Goal: Use online tool/utility: Utilize a website feature to perform a specific function

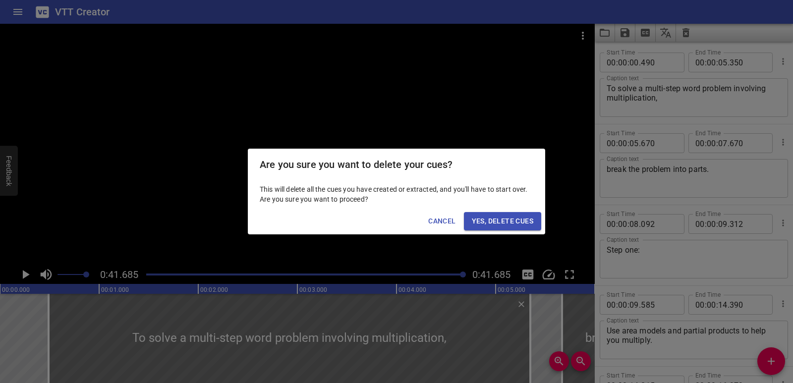
scroll to position [594, 0]
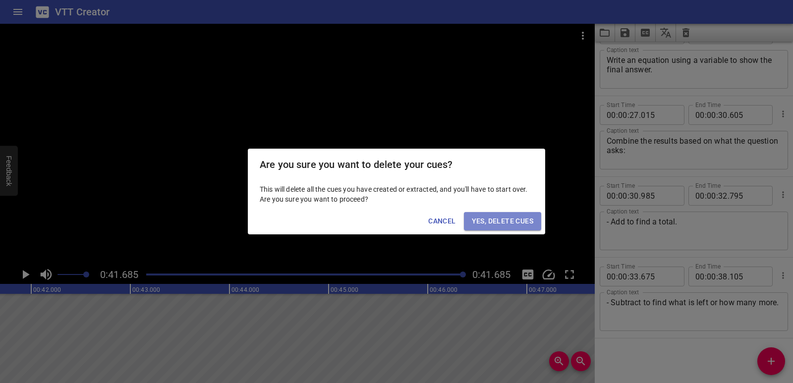
click at [512, 224] on span "Yes, Delete Cues" at bounding box center [502, 221] width 61 height 12
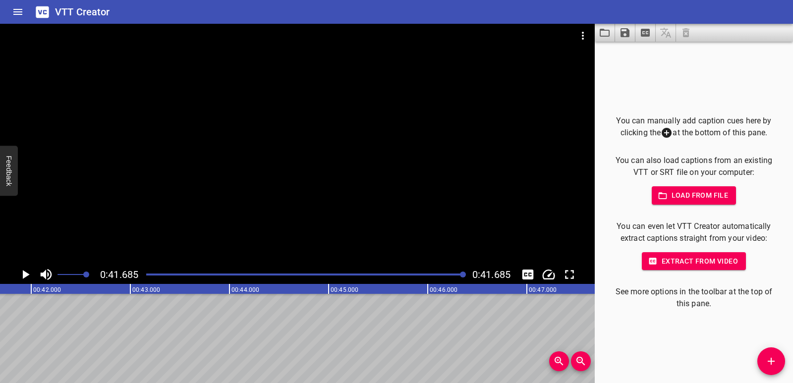
click at [587, 32] on icon "Video Options" at bounding box center [583, 36] width 12 height 12
click at [585, 35] on li "Select New Video File..." at bounding box center [620, 37] width 99 height 18
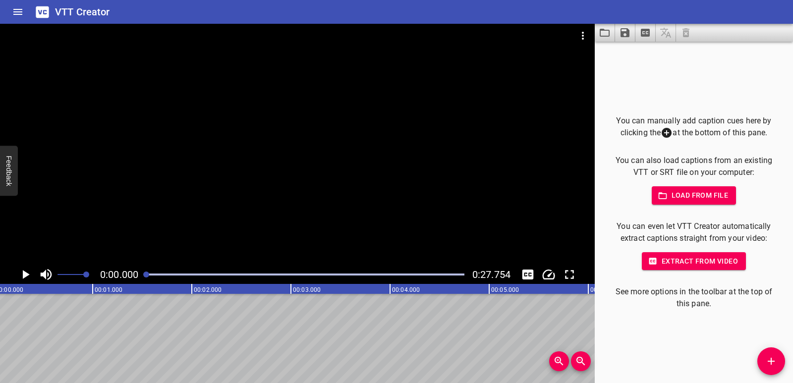
scroll to position [0, 0]
click at [23, 276] on icon "Play/Pause" at bounding box center [26, 274] width 7 height 9
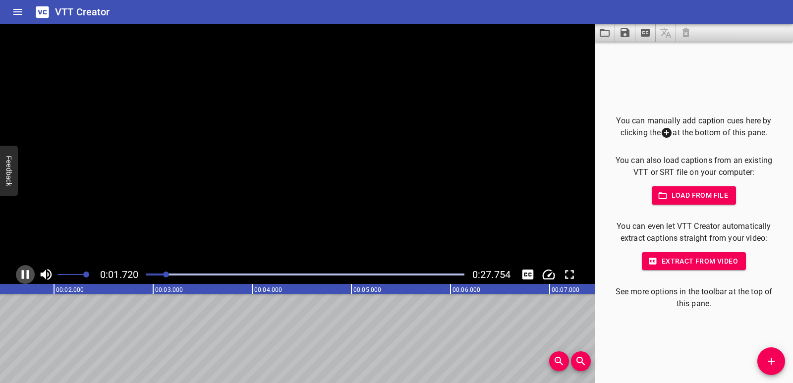
click at [23, 276] on icon "Play/Pause" at bounding box center [25, 274] width 7 height 9
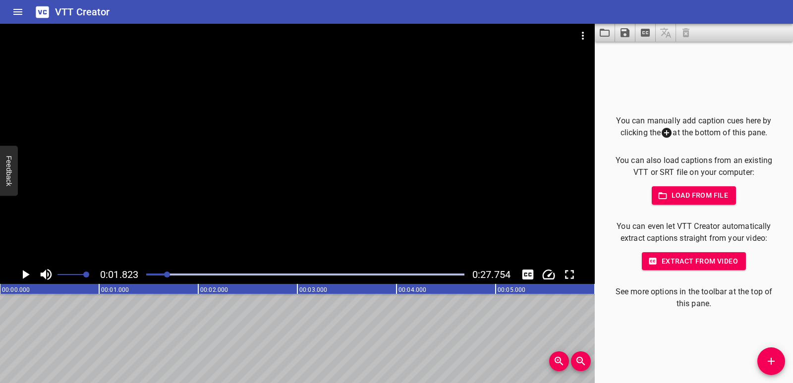
click at [762, 360] on span "Add Cue" at bounding box center [771, 361] width 28 height 12
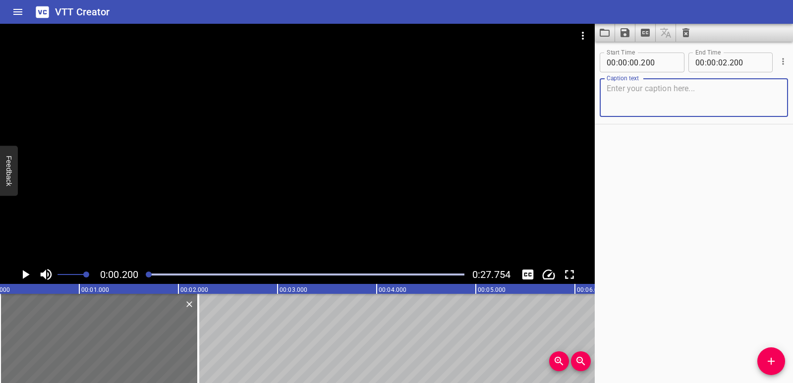
click at [637, 94] on textarea at bounding box center [694, 98] width 174 height 28
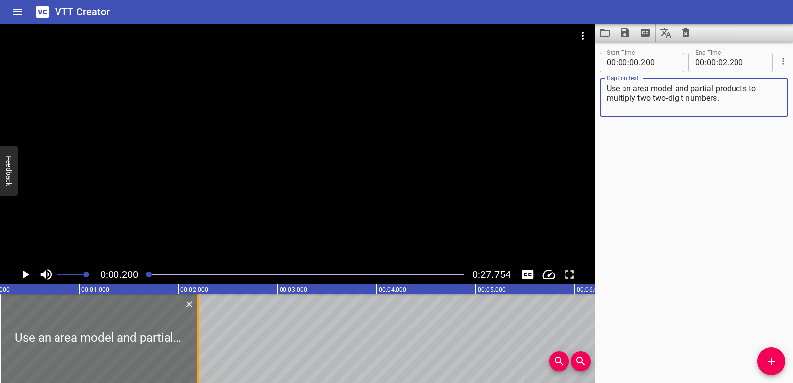
type textarea "Use an area model and partial products to multiply two two-digit numbers."
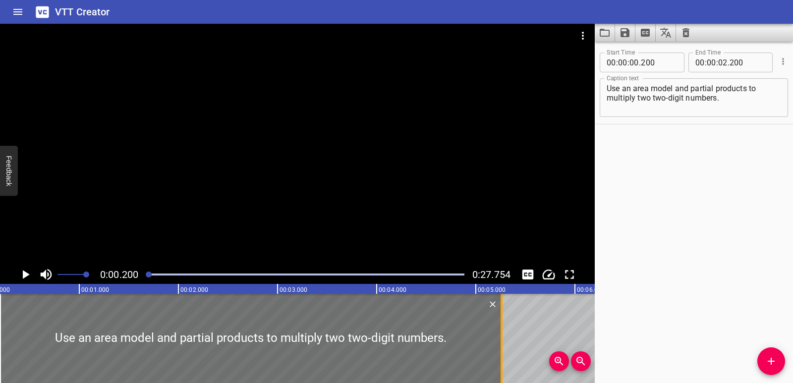
drag, startPoint x: 197, startPoint y: 337, endPoint x: 500, endPoint y: 330, distance: 303.4
click at [500, 330] on div at bounding box center [501, 338] width 2 height 89
type input "05"
type input "260"
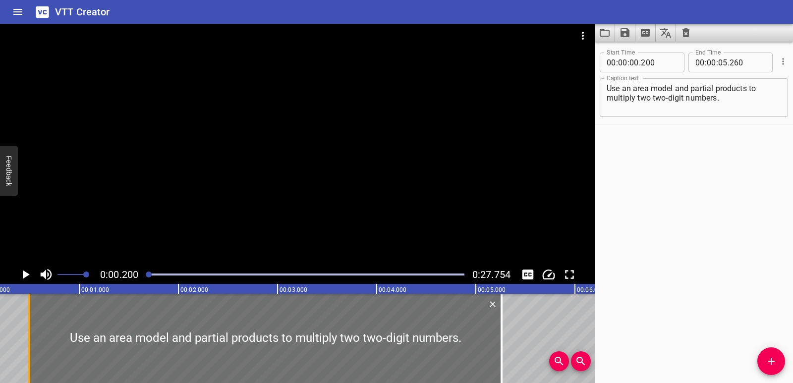
click at [29, 336] on div at bounding box center [29, 338] width 2 height 89
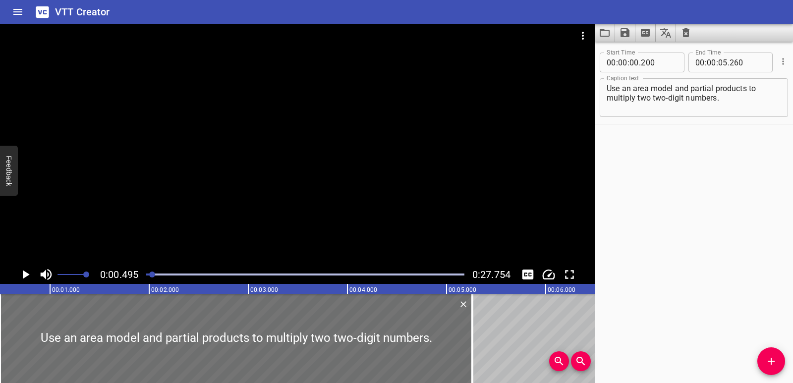
click at [20, 278] on icon "Play/Pause" at bounding box center [25, 274] width 15 height 15
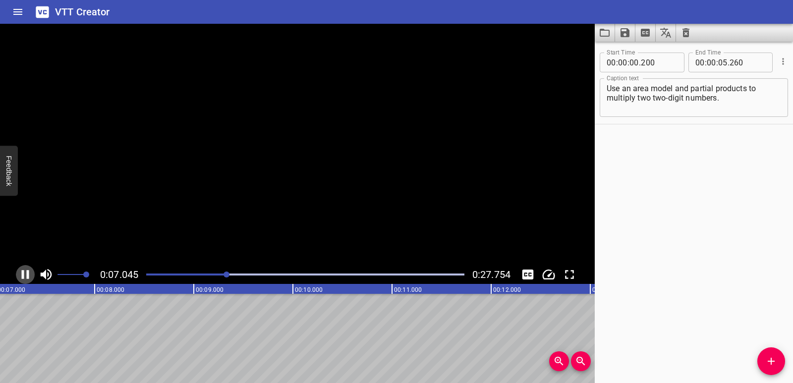
click at [20, 278] on icon "Play/Pause" at bounding box center [25, 274] width 15 height 15
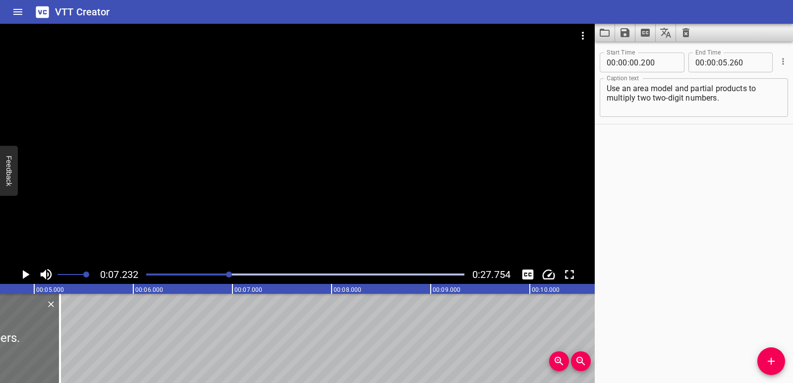
scroll to position [0, 456]
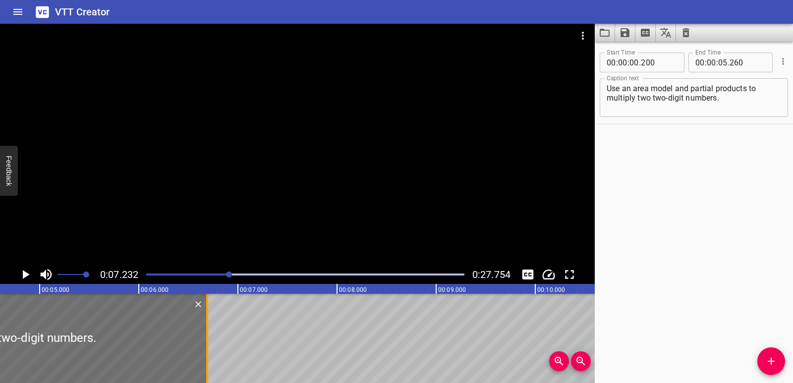
drag, startPoint x: 64, startPoint y: 343, endPoint x: 207, endPoint y: 341, distance: 142.2
click at [207, 341] on div at bounding box center [207, 338] width 2 height 89
type input "06"
type input "695"
click at [152, 270] on div at bounding box center [305, 275] width 330 height 14
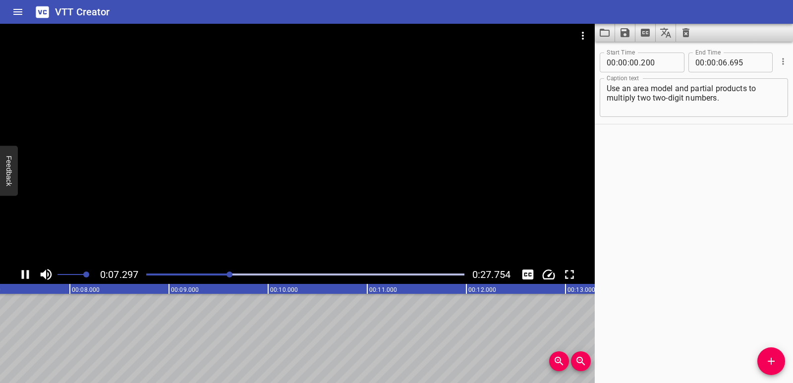
click at [23, 272] on icon "Play/Pause" at bounding box center [25, 274] width 7 height 9
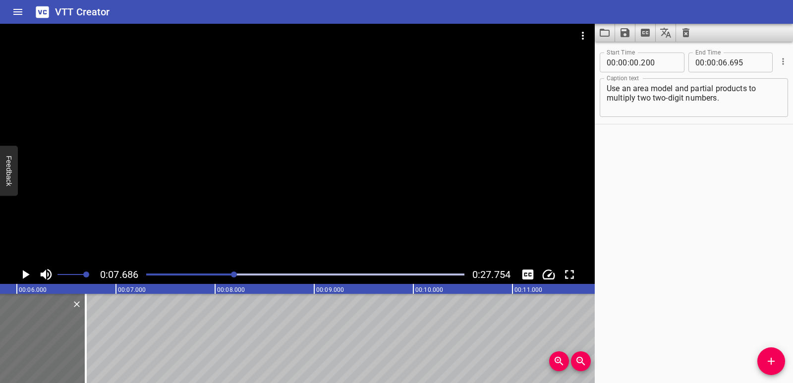
scroll to position [0, 557]
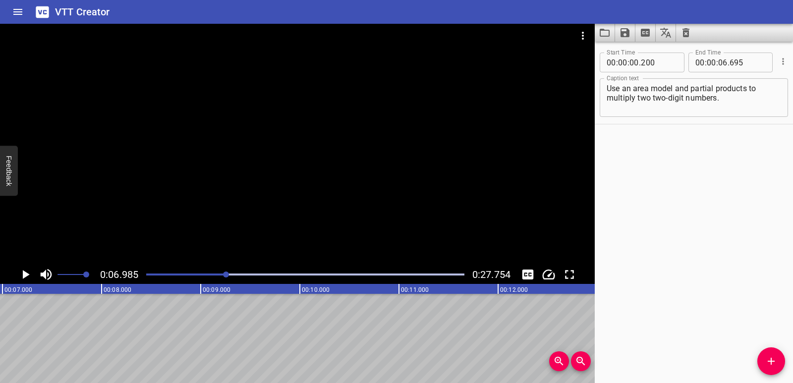
scroll to position [0, 692]
click at [756, 361] on div "Start Time 00 : 00 : 00 . 200 Start Time End Time 00 : 00 : 06 . 695 End Time C…" at bounding box center [694, 212] width 198 height 341
drag, startPoint x: 755, startPoint y: 360, endPoint x: 761, endPoint y: 361, distance: 6.0
click at [758, 361] on div "Start Time 00 : 00 : 00 . 200 Start Time End Time 00 : 00 : 06 . 695 End Time C…" at bounding box center [694, 212] width 198 height 341
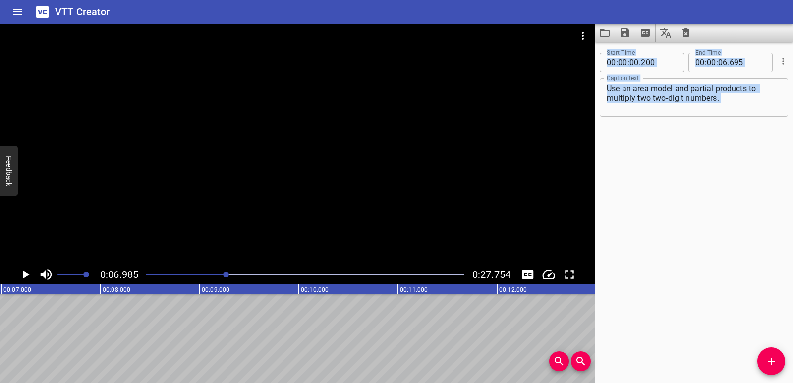
click at [777, 361] on span "Add Cue" at bounding box center [771, 361] width 28 height 12
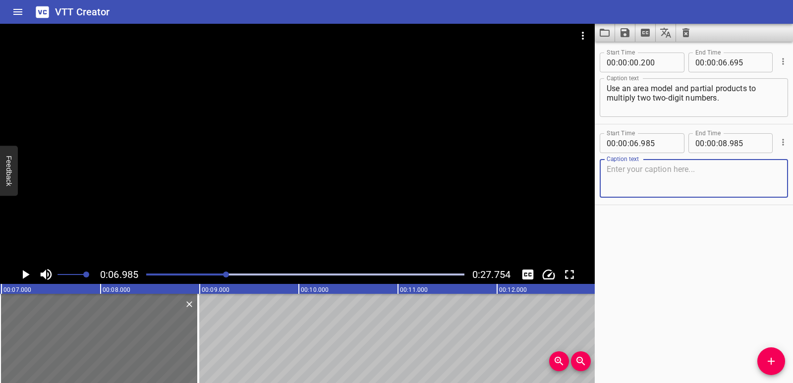
click at [673, 167] on textarea at bounding box center [694, 179] width 174 height 28
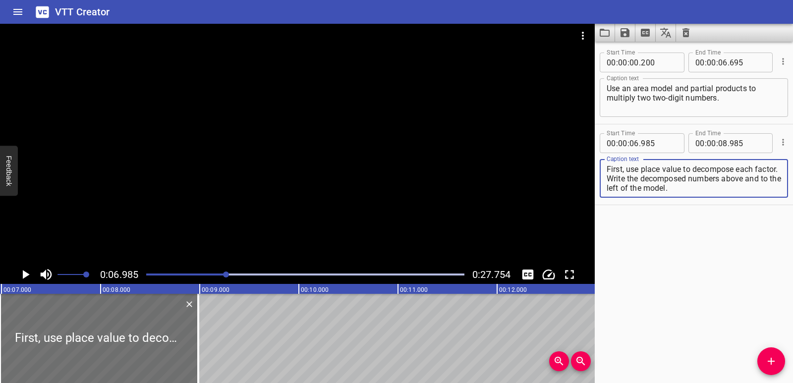
drag, startPoint x: 633, startPoint y: 178, endPoint x: 706, endPoint y: 189, distance: 74.2
click at [706, 189] on textarea "First, use place value to decompose each factor. Write the decomposed numbers a…" at bounding box center [694, 179] width 174 height 28
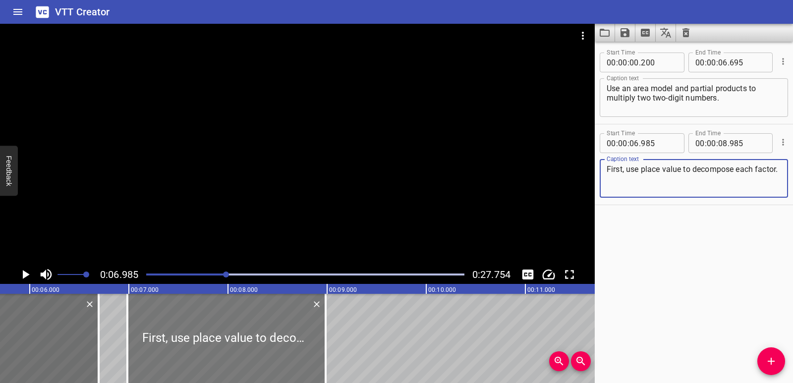
type textarea "First, use place value to decompose each factor."
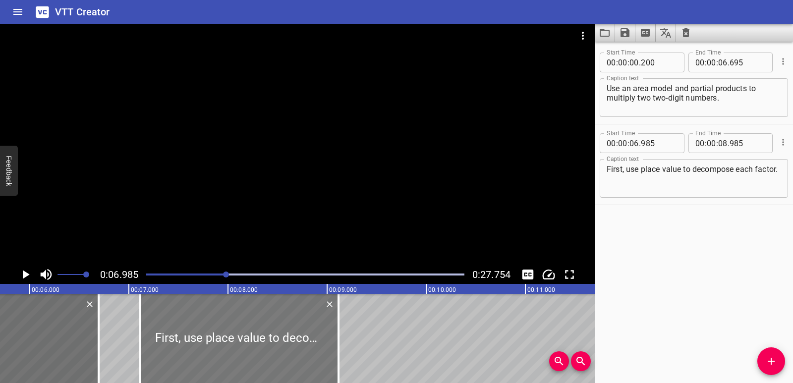
drag, startPoint x: 153, startPoint y: 359, endPoint x: 282, endPoint y: 342, distance: 131.0
click at [166, 359] on div at bounding box center [239, 338] width 198 height 89
type input "07"
type input "120"
type input "09"
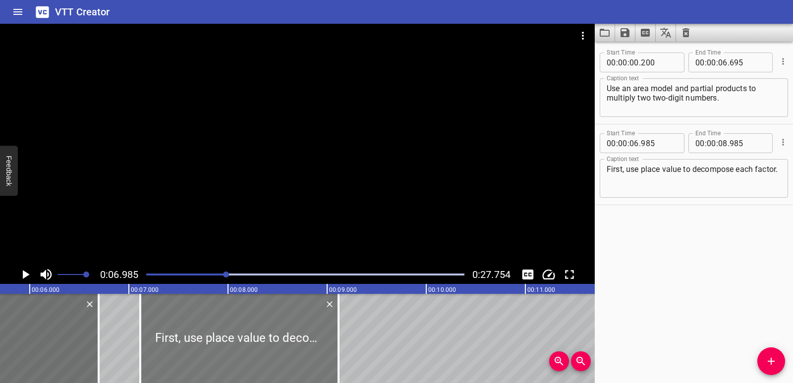
type input "120"
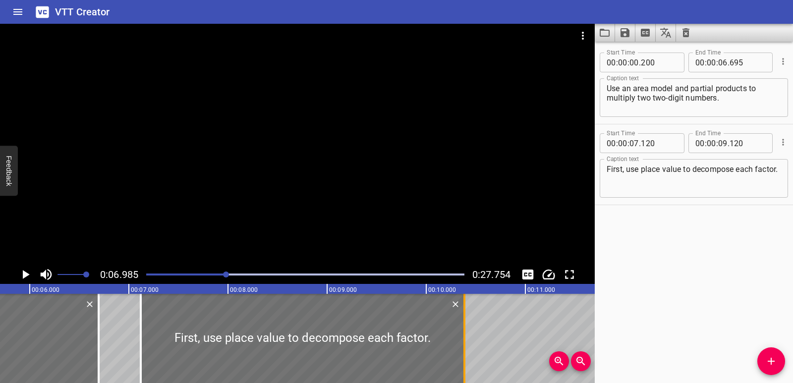
drag, startPoint x: 338, startPoint y: 330, endPoint x: 463, endPoint y: 329, distance: 125.4
click at [463, 329] on div at bounding box center [464, 338] width 2 height 89
type input "10"
type input "385"
click at [19, 273] on icon "Play/Pause" at bounding box center [25, 274] width 15 height 15
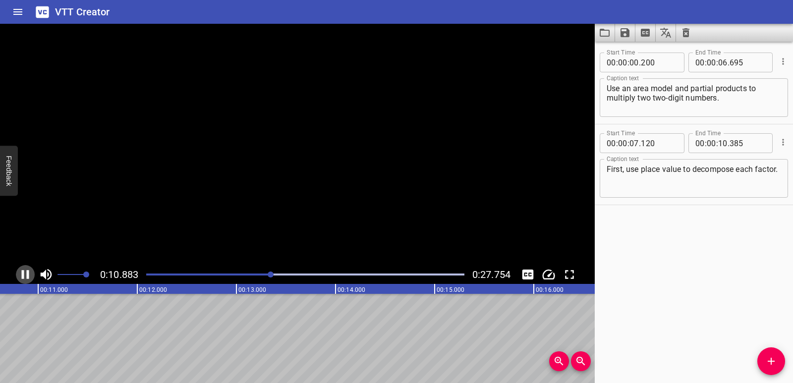
click at [19, 273] on icon "Play/Pause" at bounding box center [25, 274] width 15 height 15
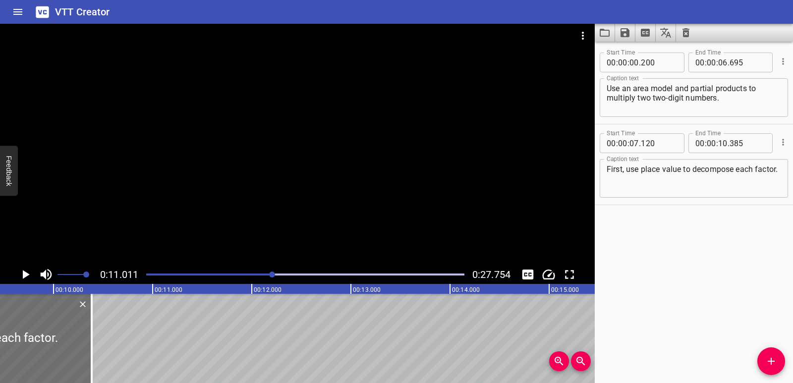
scroll to position [0, 923]
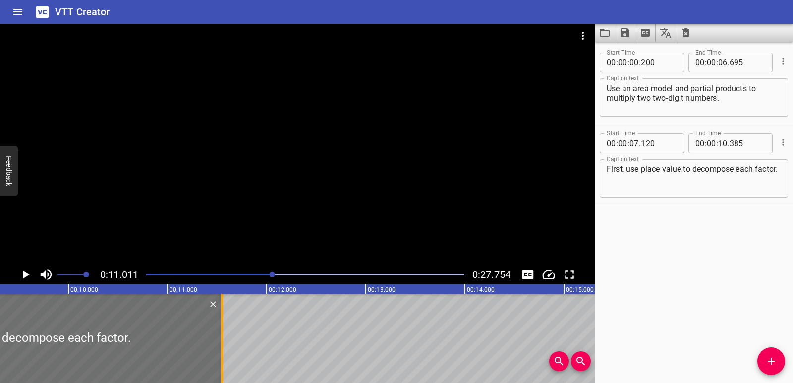
drag, startPoint x: 105, startPoint y: 341, endPoint x: 220, endPoint y: 335, distance: 115.6
click at [220, 335] on div at bounding box center [222, 338] width 10 height 89
type input "11"
type input "550"
click at [220, 335] on div at bounding box center [222, 338] width 10 height 89
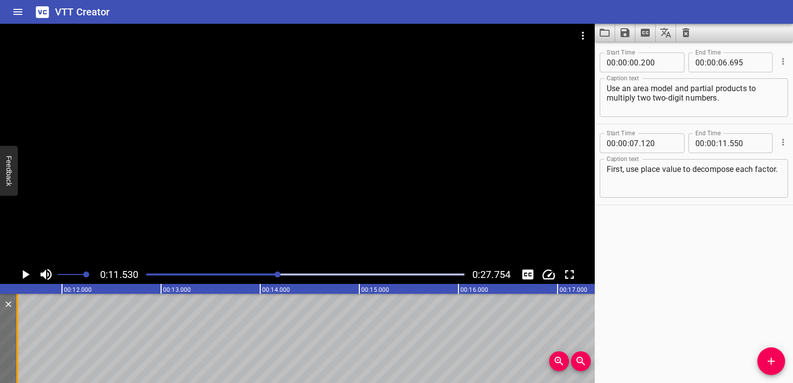
scroll to position [0, 1143]
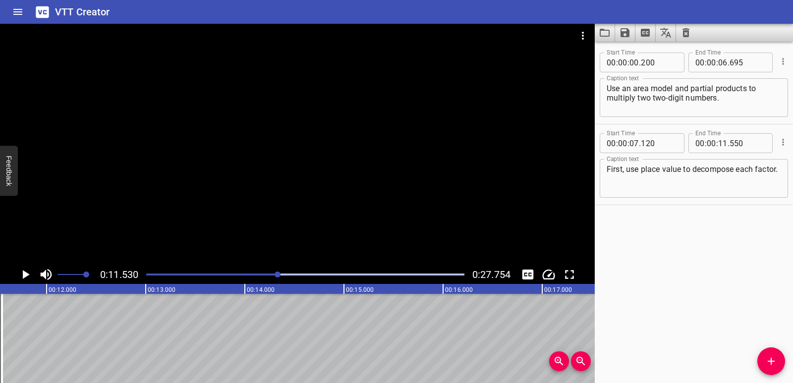
click at [167, 275] on div "Play progress" at bounding box center [119, 275] width 318 height 2
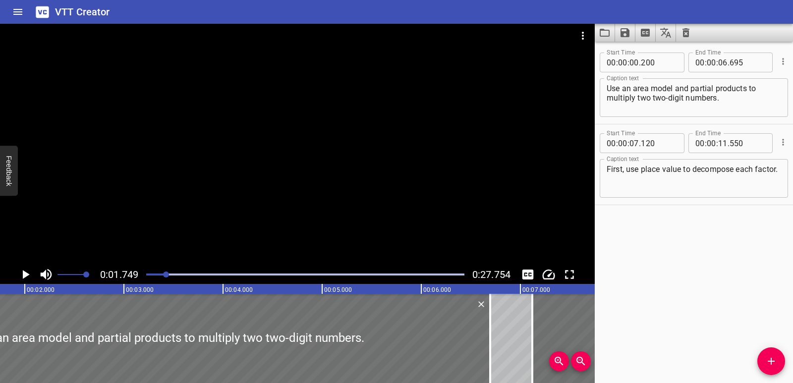
click at [198, 275] on div "Play progress" at bounding box center [305, 275] width 318 height 2
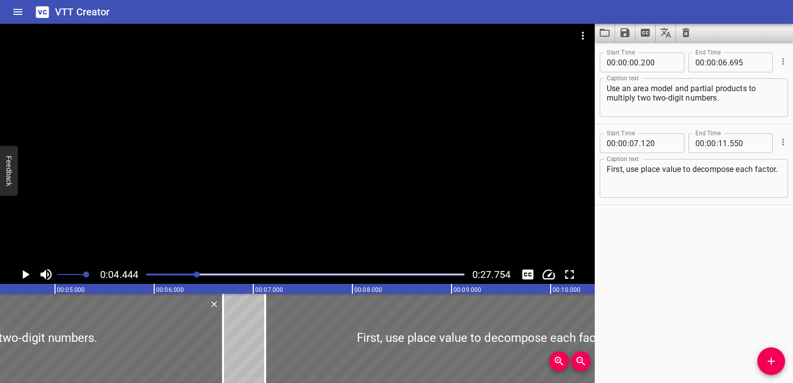
click at [206, 274] on div "Play progress" at bounding box center [305, 275] width 318 height 2
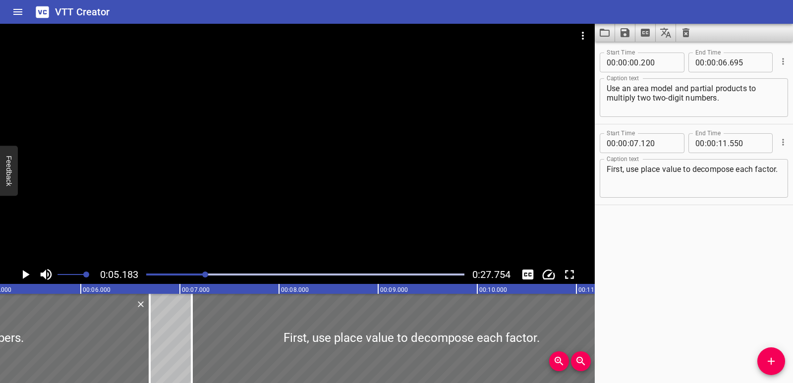
click at [27, 274] on icon "Play/Pause" at bounding box center [26, 274] width 7 height 9
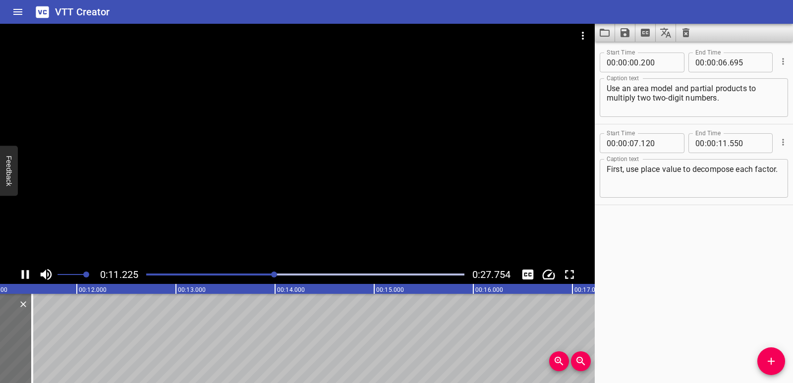
click at [34, 277] on button "Play/Pause" at bounding box center [25, 274] width 19 height 19
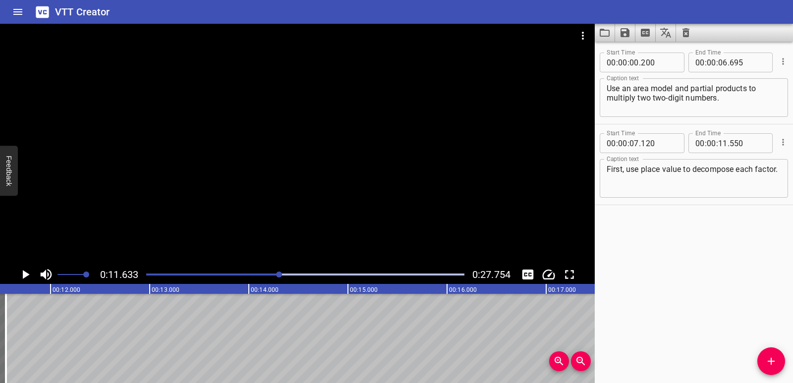
scroll to position [0, 1153]
click at [764, 357] on span "Add Cue" at bounding box center [771, 361] width 28 height 12
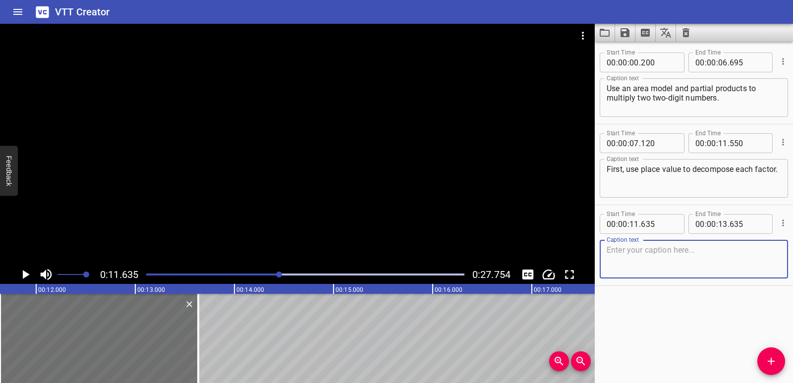
click at [616, 259] on textarea at bounding box center [694, 259] width 174 height 28
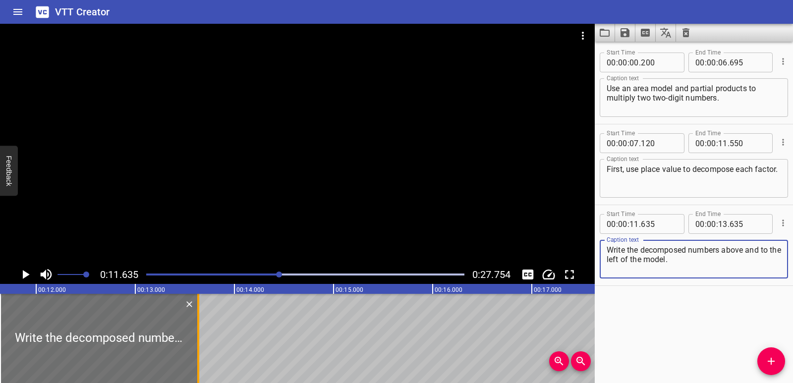
type textarea "Write the decomposed numbers above and to the left of the model."
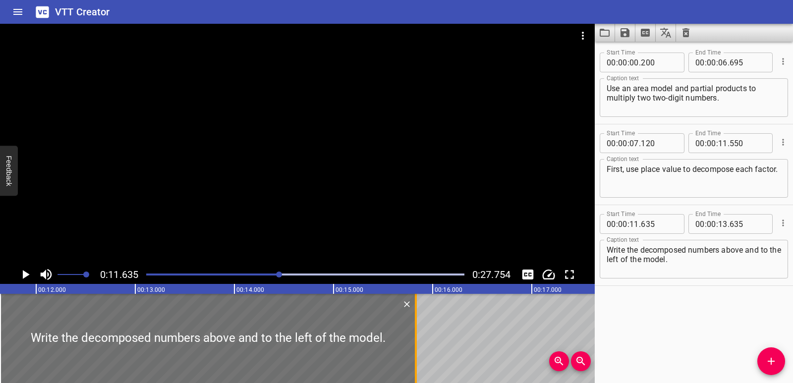
drag, startPoint x: 196, startPoint y: 340, endPoint x: 411, endPoint y: 341, distance: 215.6
click at [411, 341] on div at bounding box center [416, 338] width 10 height 89
type input "15"
type input "830"
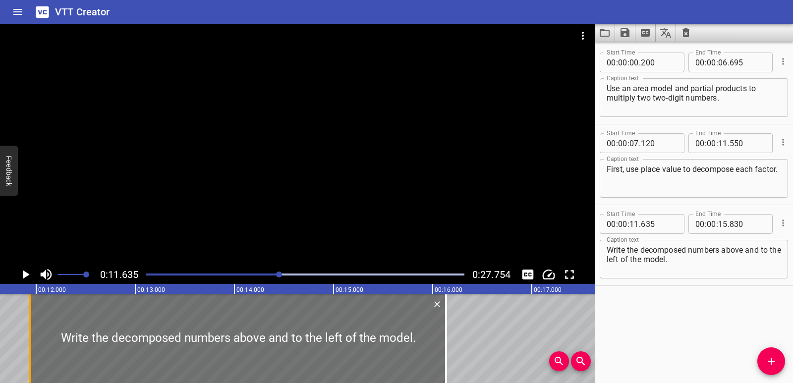
drag, startPoint x: 5, startPoint y: 330, endPoint x: 35, endPoint y: 335, distance: 30.8
click at [35, 335] on div at bounding box center [238, 338] width 416 height 89
type input "940"
type input "16"
type input "135"
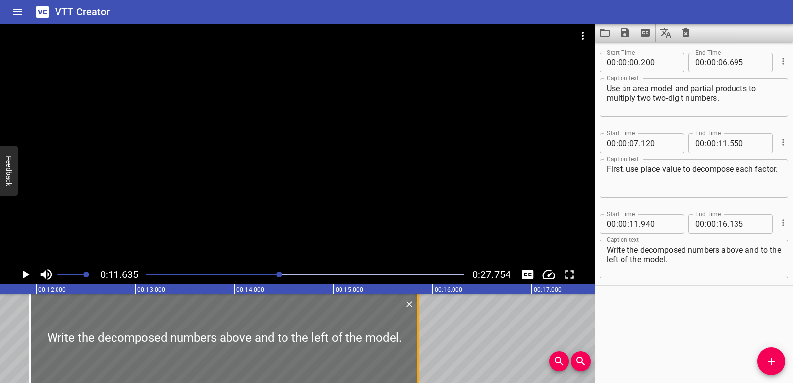
drag, startPoint x: 447, startPoint y: 340, endPoint x: 419, endPoint y: 338, distance: 27.8
click at [419, 338] on div at bounding box center [418, 338] width 10 height 89
type input "15"
type input "855"
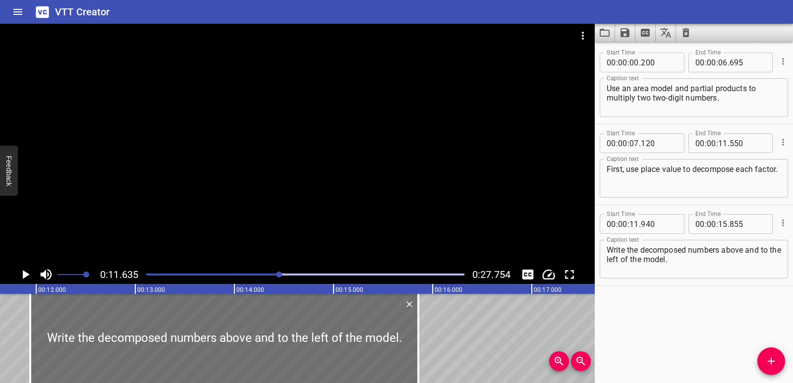
scroll to position [0, 1161]
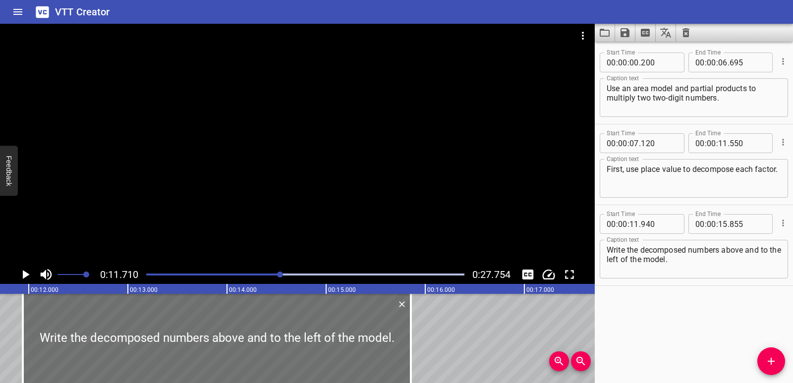
click at [22, 275] on icon "Play/Pause" at bounding box center [25, 274] width 15 height 15
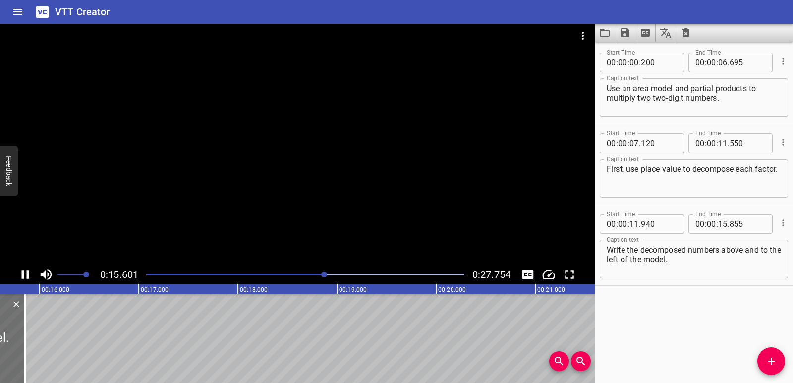
click at [23, 275] on icon "Play/Pause" at bounding box center [25, 274] width 7 height 9
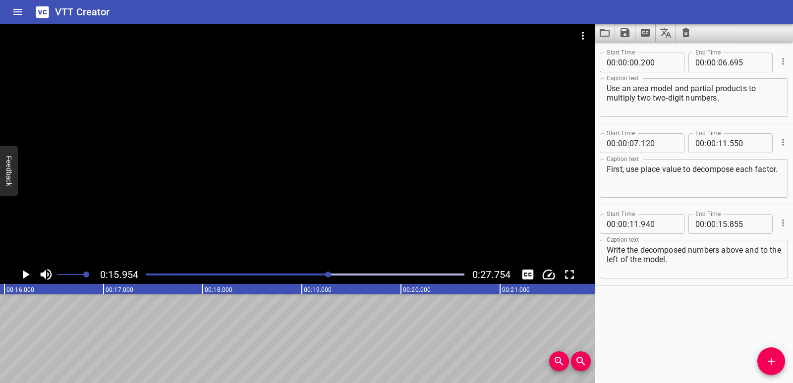
click at [776, 363] on icon "Add Cue" at bounding box center [771, 361] width 12 height 12
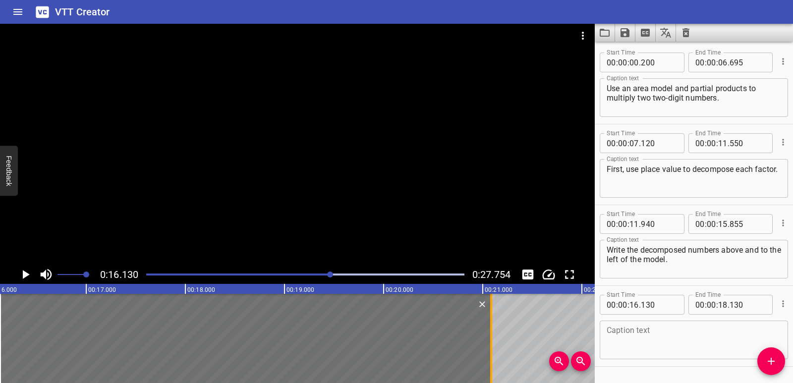
drag, startPoint x: 201, startPoint y: 346, endPoint x: 494, endPoint y: 317, distance: 294.3
click at [494, 317] on div at bounding box center [491, 338] width 10 height 89
type input "21"
type input "085"
drag, startPoint x: 0, startPoint y: 337, endPoint x: 14, endPoint y: 337, distance: 13.9
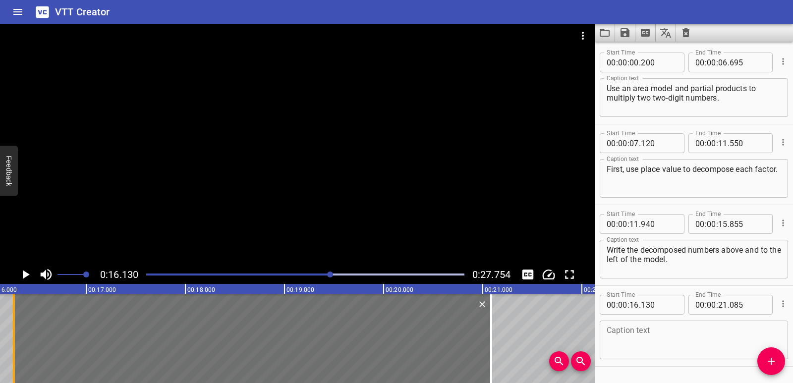
click at [14, 337] on div at bounding box center [14, 338] width 2 height 89
type input "270"
click at [634, 346] on textarea at bounding box center [694, 340] width 174 height 28
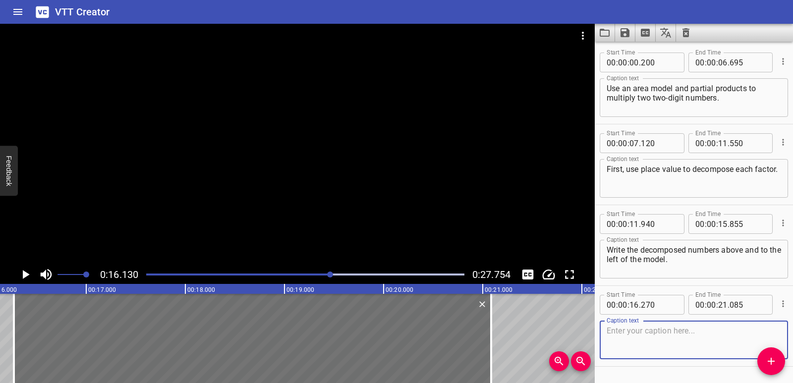
paste textarea "Next, multiply the decomposed values to find the partial products."
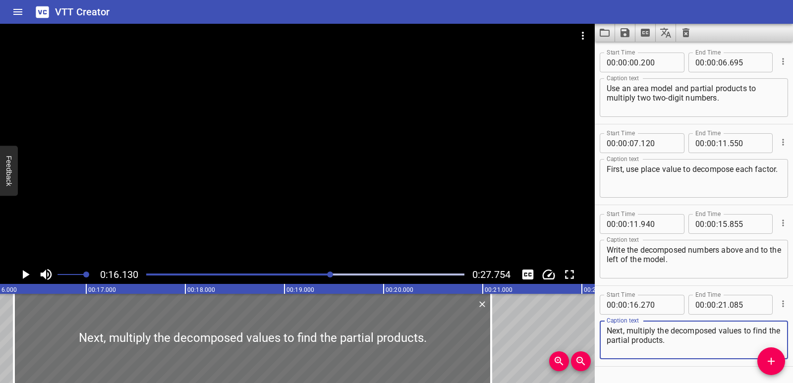
type textarea "Next, multiply the decomposed values to find the partial products."
click at [21, 275] on icon "Play/Pause" at bounding box center [25, 274] width 15 height 15
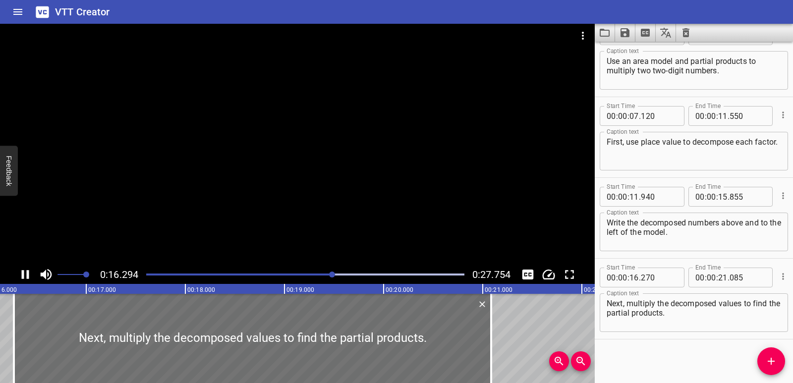
scroll to position [0, 1615]
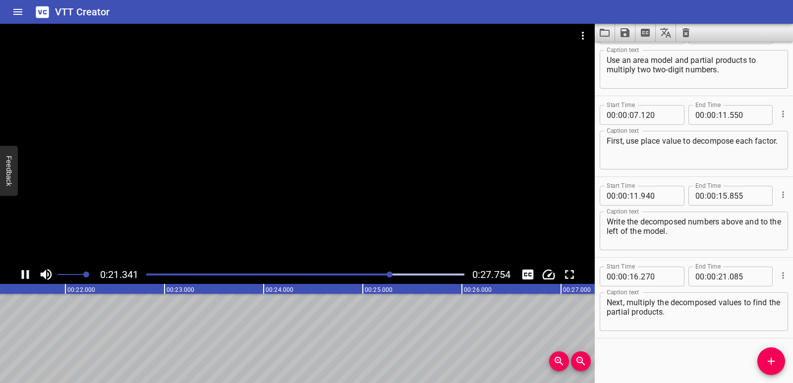
click at [29, 274] on icon "Play/Pause" at bounding box center [25, 274] width 15 height 15
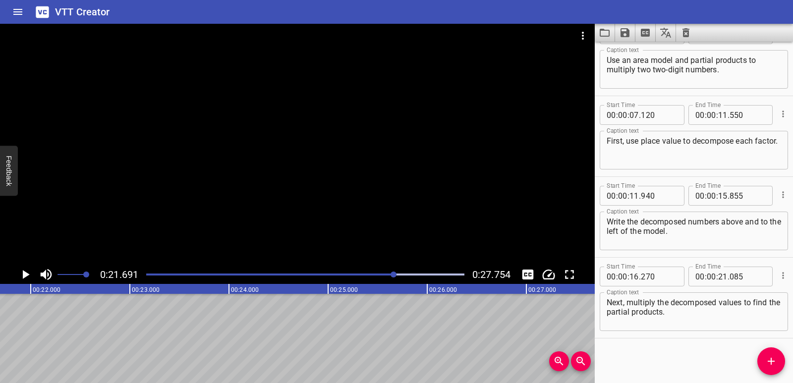
click at [770, 368] on button "Add Cue" at bounding box center [771, 361] width 28 height 28
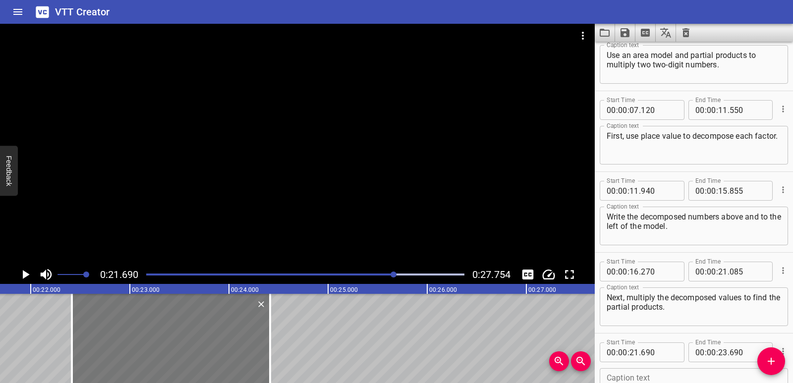
drag, startPoint x: 57, startPoint y: 344, endPoint x: 129, endPoint y: 351, distance: 72.2
click at [129, 351] on div at bounding box center [171, 338] width 198 height 89
type input "22"
type input "415"
type input "24"
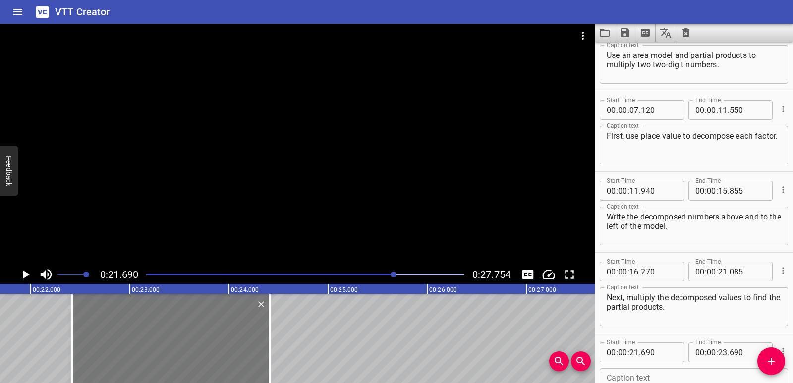
type input "415"
click at [264, 348] on div at bounding box center [171, 338] width 198 height 89
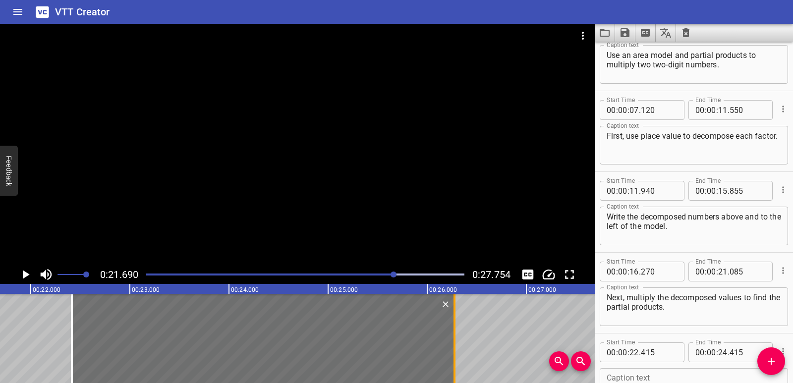
drag, startPoint x: 272, startPoint y: 345, endPoint x: 456, endPoint y: 333, distance: 185.2
click at [456, 333] on div at bounding box center [454, 338] width 10 height 89
type input "26"
type input "280"
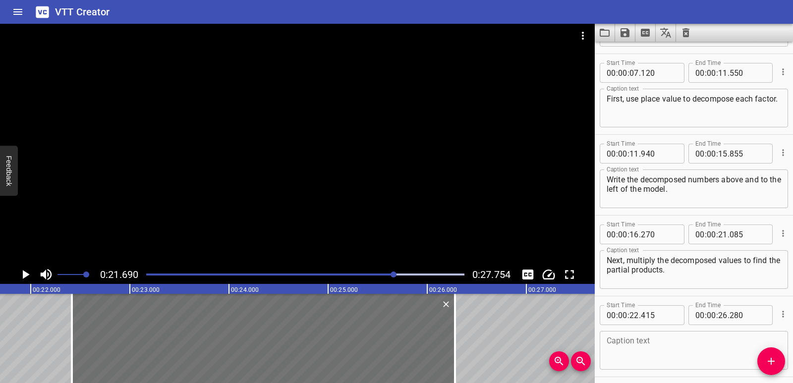
scroll to position [109, 0]
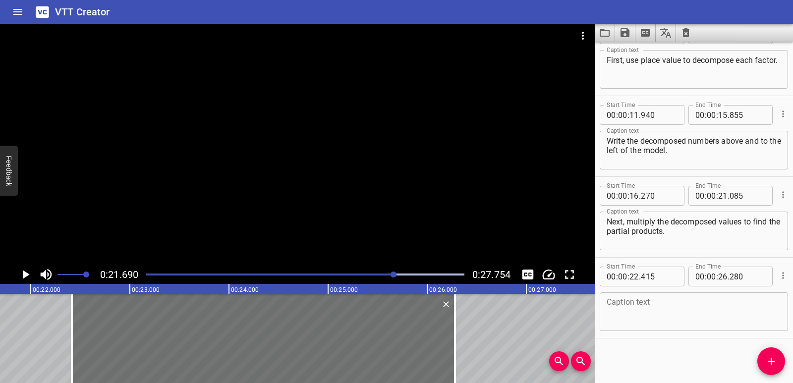
click at [651, 314] on textarea at bounding box center [694, 312] width 174 height 28
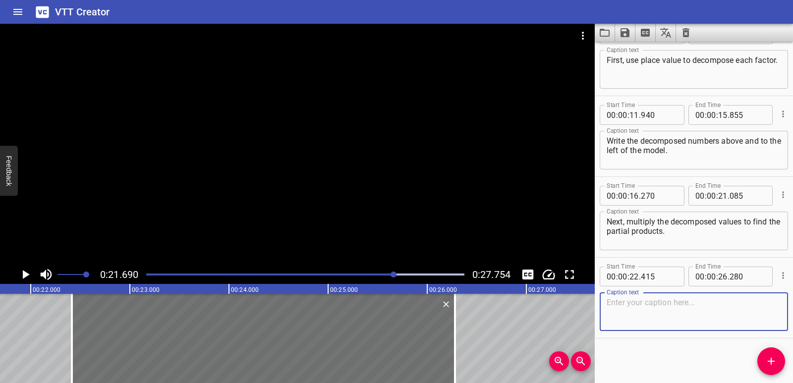
paste textarea "Finally, add the partial products to find the total product."
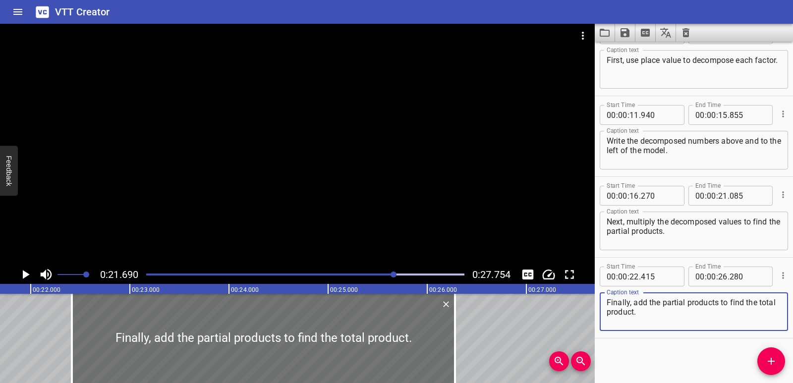
type textarea "Finally, add the partial products to find the total product."
click at [24, 277] on icon "Play/Pause" at bounding box center [26, 274] width 7 height 9
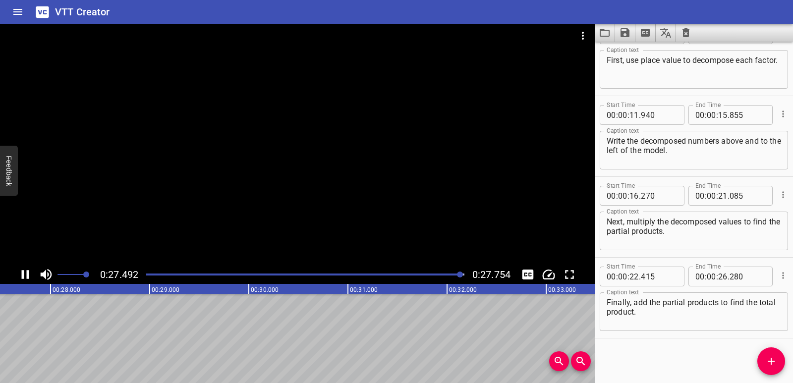
scroll to position [0, 2751]
click at [621, 36] on icon "Save captions to file" at bounding box center [624, 32] width 9 height 9
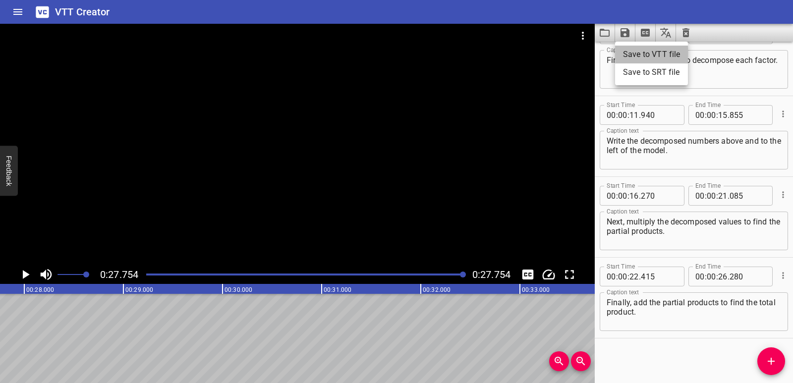
click at [626, 49] on li "Save to VTT file" at bounding box center [651, 55] width 73 height 18
click at [686, 38] on icon "Clear captions" at bounding box center [686, 33] width 12 height 12
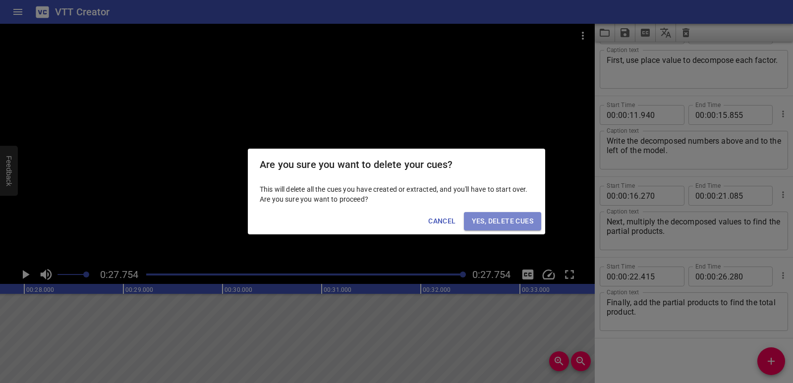
click at [520, 217] on span "Yes, Delete Cues" at bounding box center [502, 221] width 61 height 12
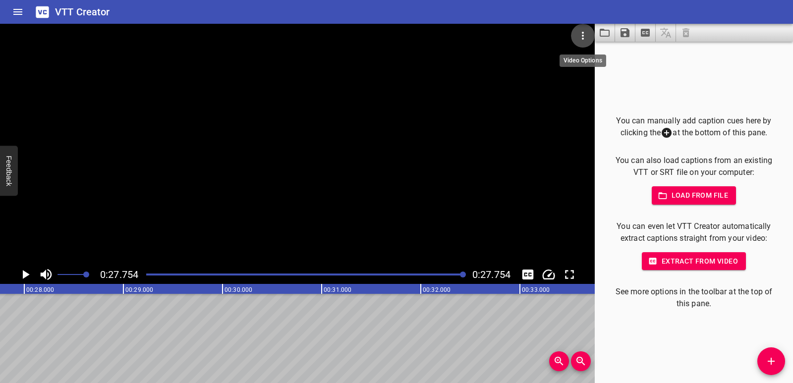
click at [582, 38] on icon "Video Options" at bounding box center [583, 36] width 2 height 8
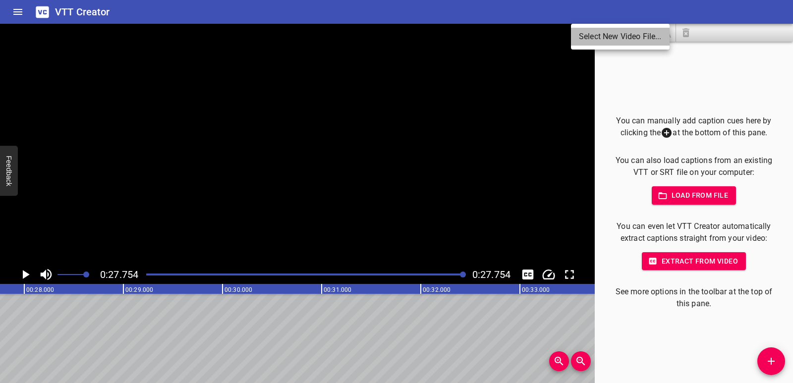
click at [600, 34] on li "Select New Video File..." at bounding box center [620, 37] width 99 height 18
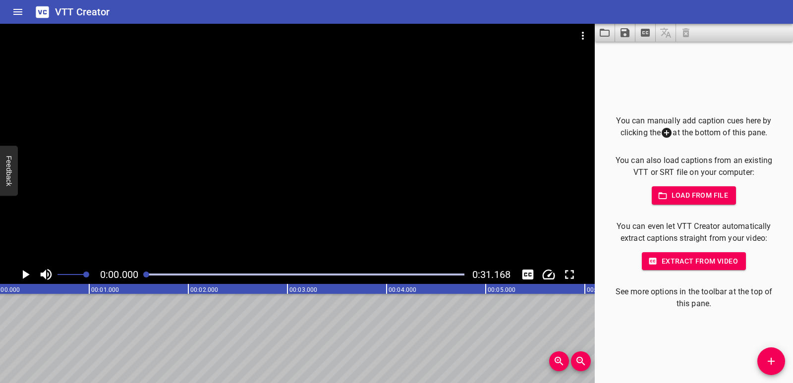
scroll to position [0, 0]
click at [770, 362] on icon "Add Cue" at bounding box center [771, 361] width 7 height 7
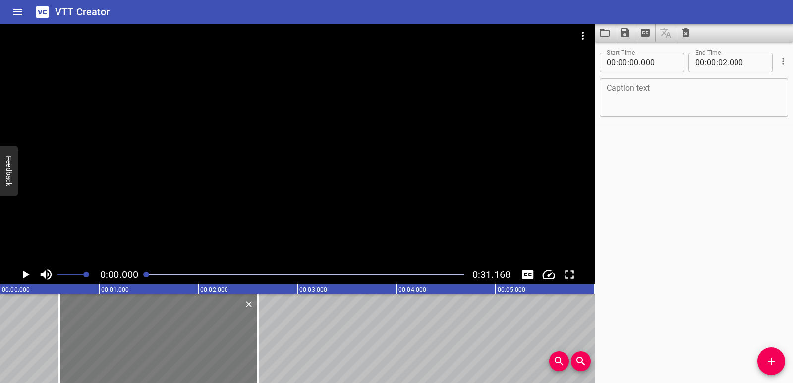
drag, startPoint x: 124, startPoint y: 330, endPoint x: 183, endPoint y: 334, distance: 59.6
click at [183, 334] on div at bounding box center [158, 338] width 198 height 89
type input "600"
click at [623, 91] on textarea at bounding box center [694, 98] width 174 height 28
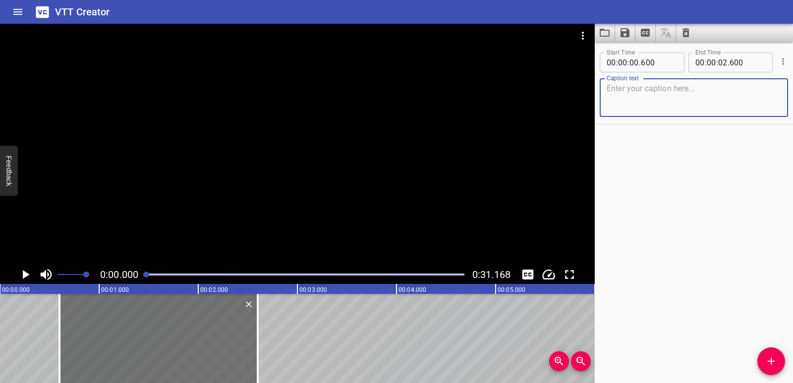
paste textarea "Use an area model and partial products to multiply two two-digit numbers."
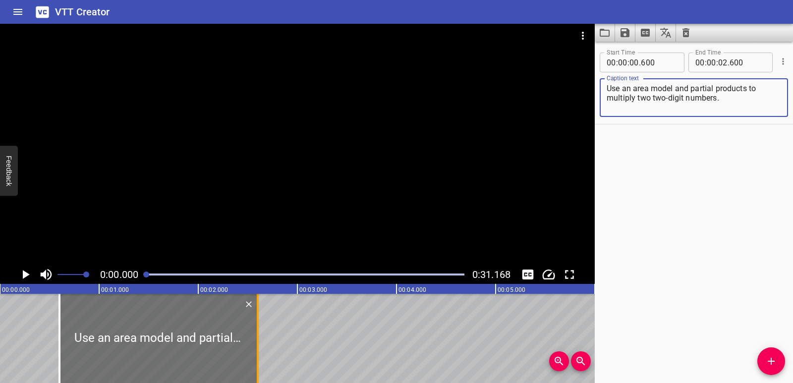
type textarea "Use an area model and partial products to multiply two two-digit numbers."
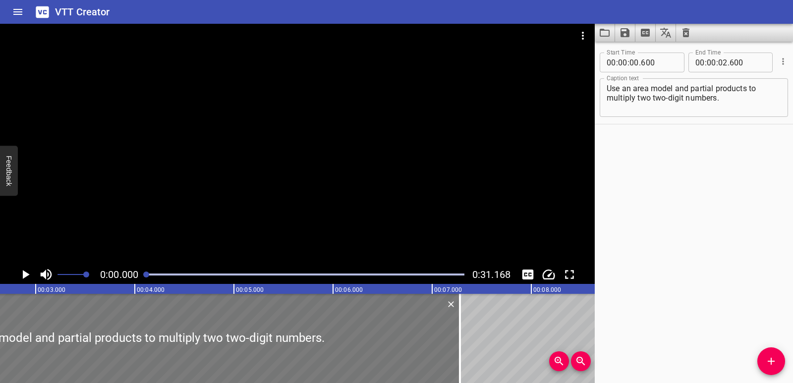
scroll to position [0, 300]
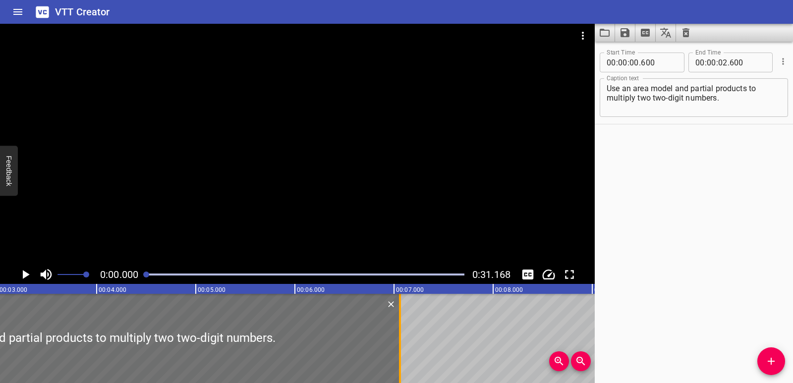
drag, startPoint x: 260, startPoint y: 329, endPoint x: 402, endPoint y: 331, distance: 142.2
click at [402, 331] on div at bounding box center [400, 338] width 10 height 89
type input "07"
type input "060"
click at [25, 276] on icon "Play/Pause" at bounding box center [26, 274] width 7 height 9
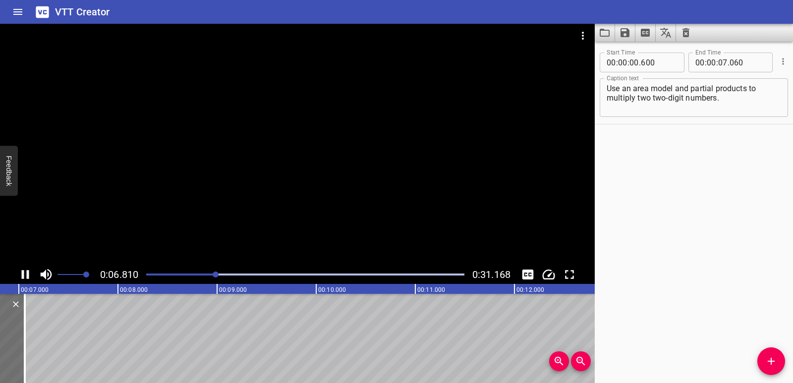
click at [31, 273] on icon "Play/Pause" at bounding box center [25, 274] width 15 height 15
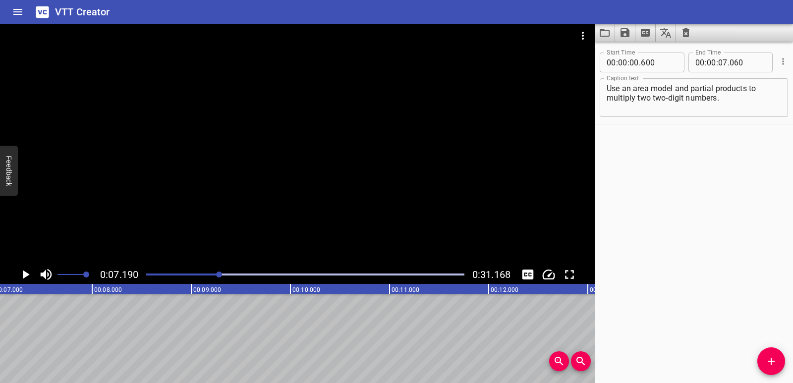
scroll to position [0, 713]
click at [777, 363] on span "Add Cue" at bounding box center [771, 361] width 28 height 12
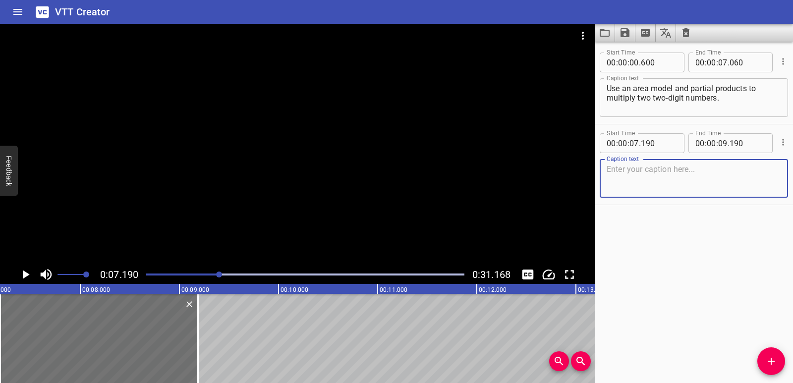
click at [626, 182] on textarea at bounding box center [694, 179] width 174 height 28
paste textarea "First, use place value to decompose each factor."
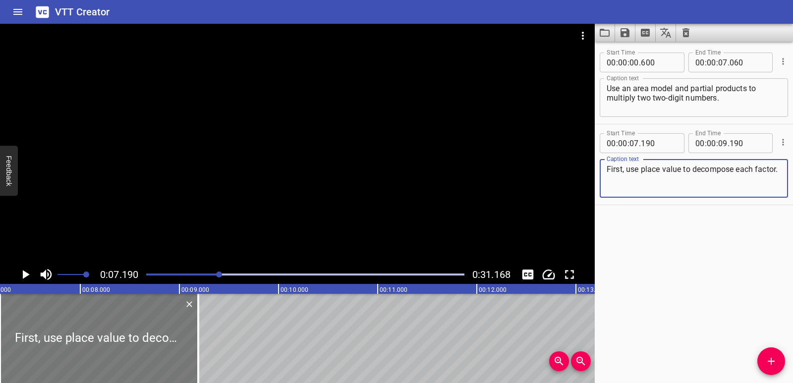
type textarea "First, use place value to decompose each factor."
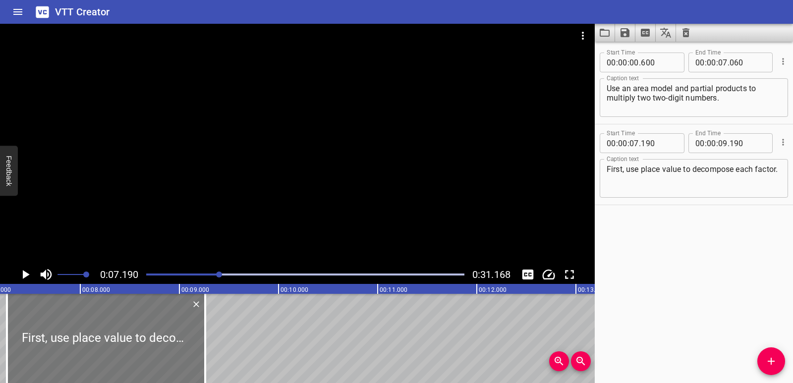
drag, startPoint x: 125, startPoint y: 338, endPoint x: 132, endPoint y: 339, distance: 7.0
click at [132, 339] on div at bounding box center [106, 338] width 198 height 89
type input "260"
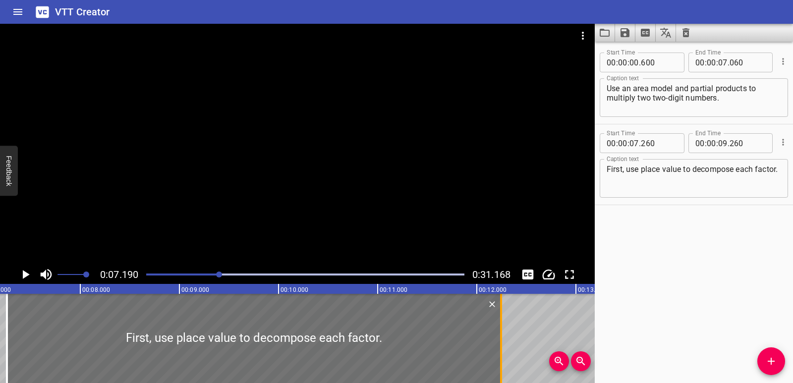
drag, startPoint x: 206, startPoint y: 339, endPoint x: 501, endPoint y: 332, distance: 295.9
click at [501, 332] on div at bounding box center [501, 338] width 2 height 89
type input "12"
type input "245"
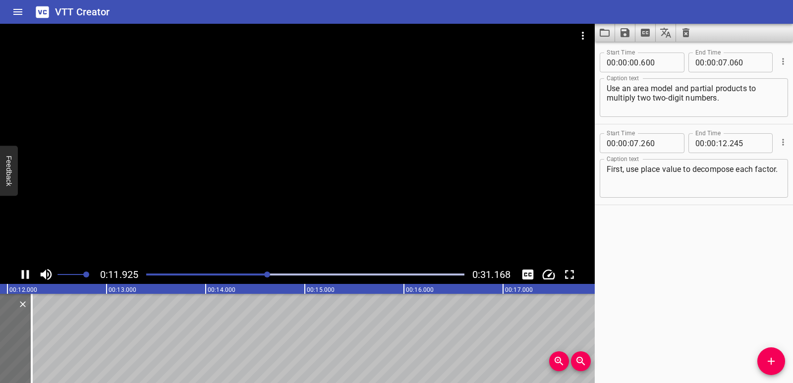
click at [27, 272] on icon "Play/Pause" at bounding box center [25, 274] width 7 height 9
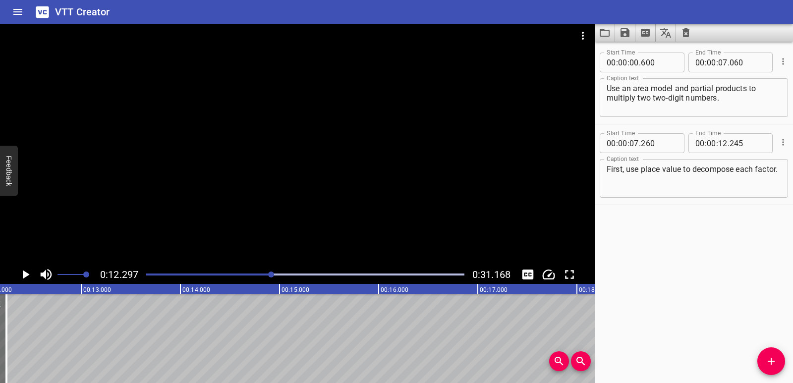
scroll to position [0, 1218]
click at [769, 353] on button "Add Cue" at bounding box center [771, 361] width 28 height 28
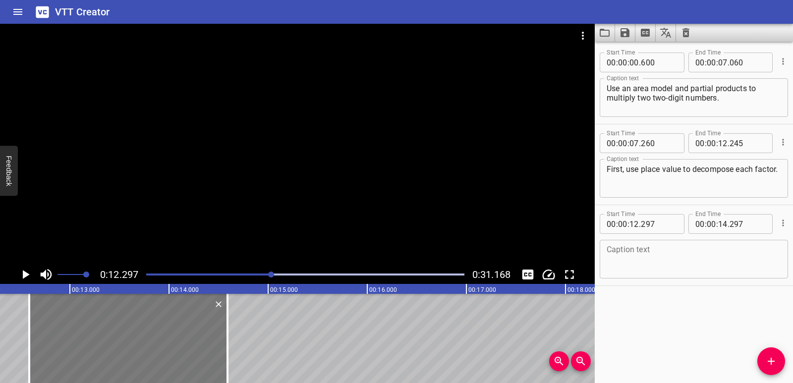
drag, startPoint x: 89, startPoint y: 347, endPoint x: 117, endPoint y: 350, distance: 28.5
click at [117, 350] on div at bounding box center [128, 338] width 198 height 89
type input "592"
click at [620, 260] on textarea at bounding box center [694, 259] width 174 height 28
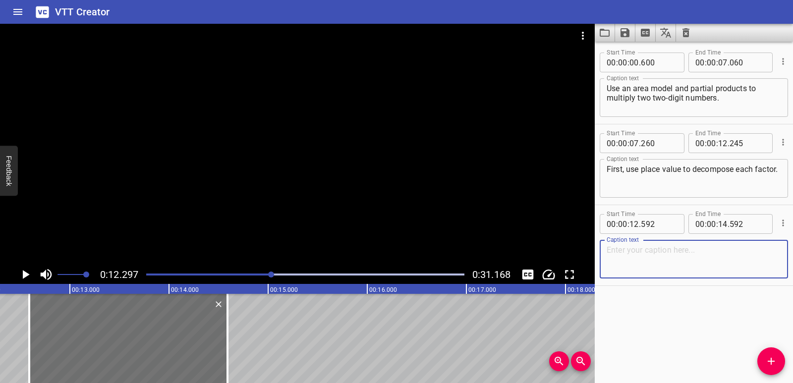
paste textarea "Write the decomposed numbers above and to the left of the model."
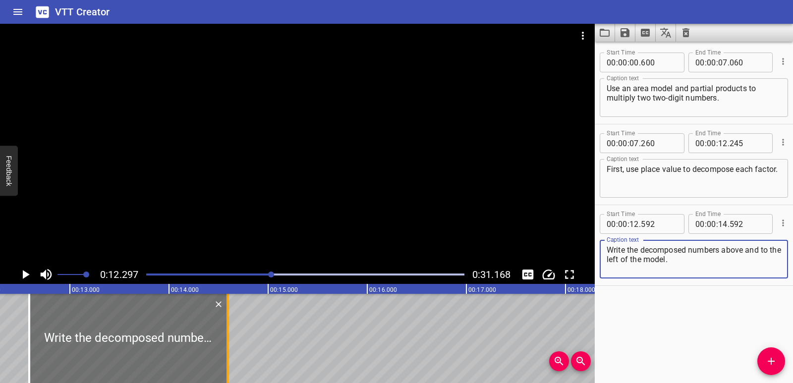
type textarea "Write the decomposed numbers above and to the left of the model."
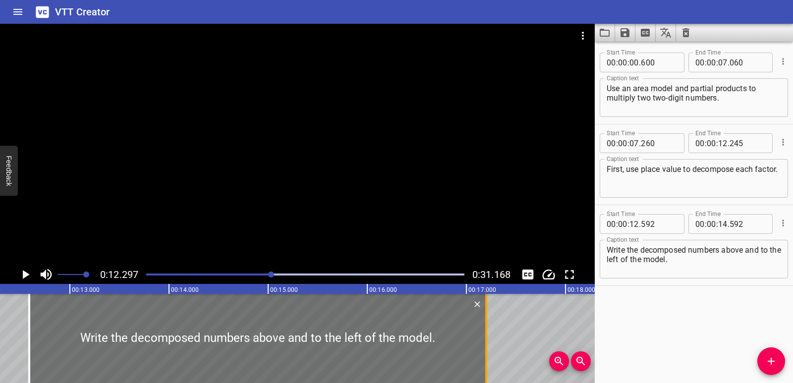
drag, startPoint x: 228, startPoint y: 337, endPoint x: 487, endPoint y: 330, distance: 258.8
click at [487, 330] on div at bounding box center [486, 338] width 2 height 89
type input "17"
type input "202"
click at [29, 274] on icon "Play/Pause" at bounding box center [26, 274] width 7 height 9
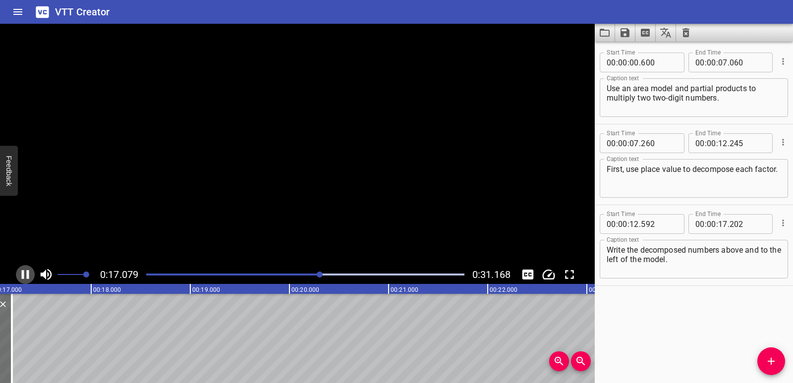
click at [29, 274] on icon "Play/Pause" at bounding box center [25, 274] width 7 height 9
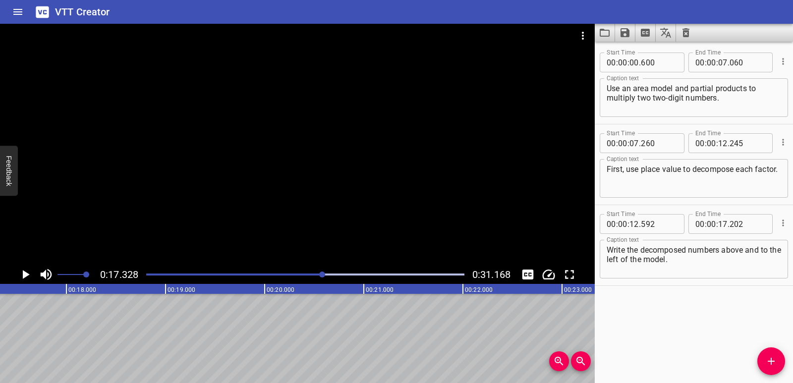
click at [769, 363] on icon "Add Cue" at bounding box center [771, 361] width 12 height 12
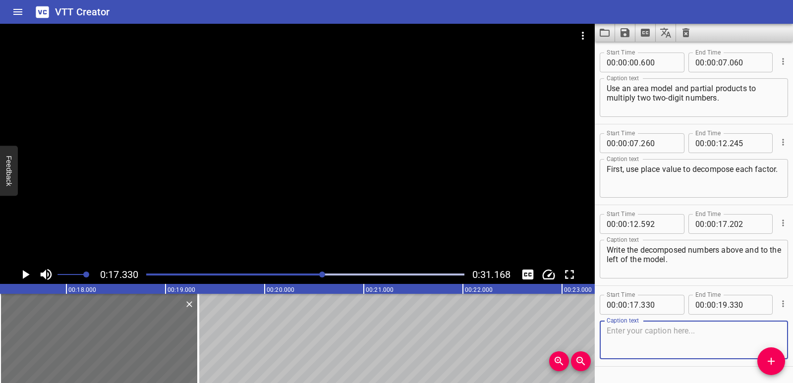
click at [662, 339] on textarea at bounding box center [694, 340] width 174 height 28
paste textarea "Next, multiply the decomposed values to find the partial products."
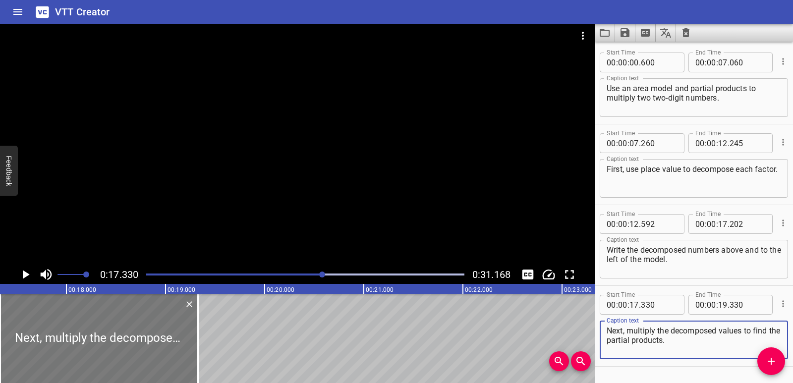
type textarea "Next, multiply the decomposed values to find the partial products."
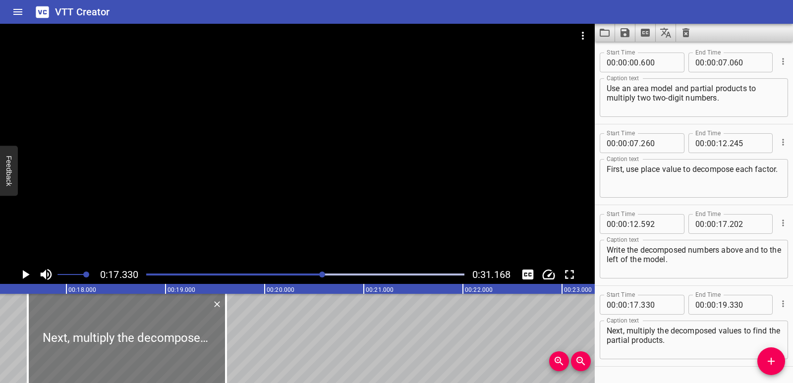
drag, startPoint x: 171, startPoint y: 330, endPoint x: 199, endPoint y: 326, distance: 28.0
click at [199, 326] on div at bounding box center [127, 338] width 198 height 89
type input "610"
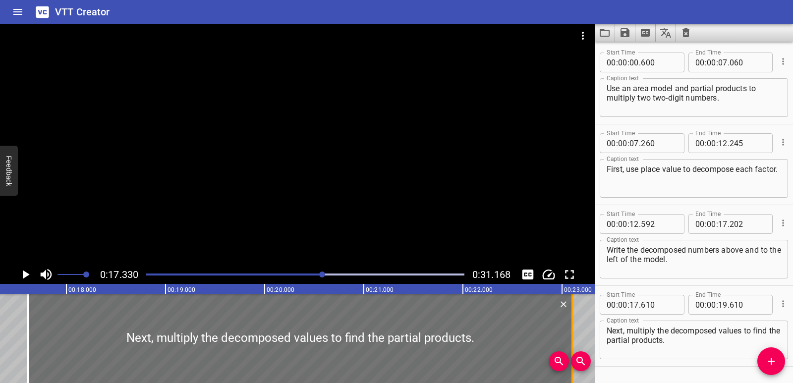
drag, startPoint x: 224, startPoint y: 336, endPoint x: 571, endPoint y: 333, distance: 346.9
click at [571, 333] on div at bounding box center [572, 338] width 10 height 89
type input "23"
type input "110"
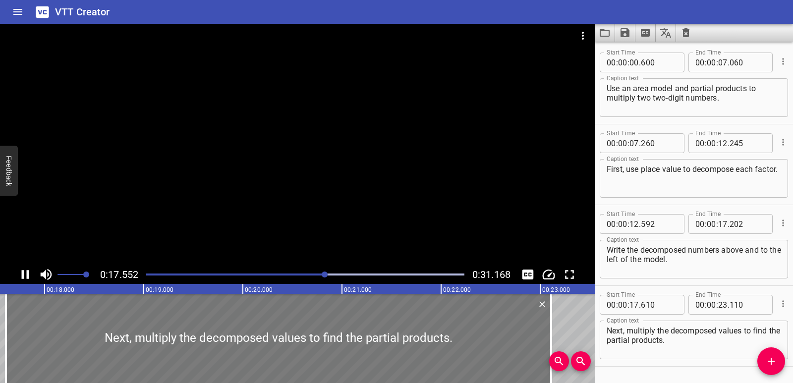
scroll to position [28, 0]
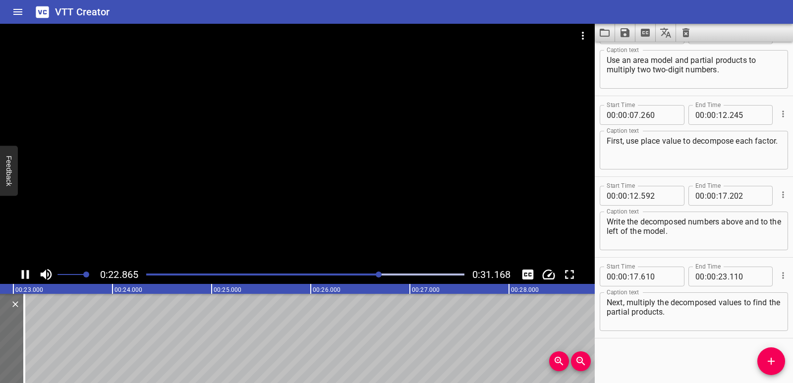
click at [24, 273] on icon "Play/Pause" at bounding box center [25, 274] width 7 height 9
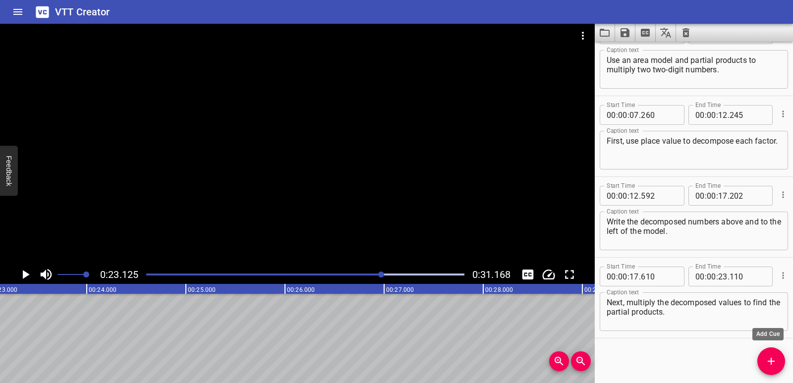
click at [764, 367] on span "Add Cue" at bounding box center [771, 361] width 28 height 12
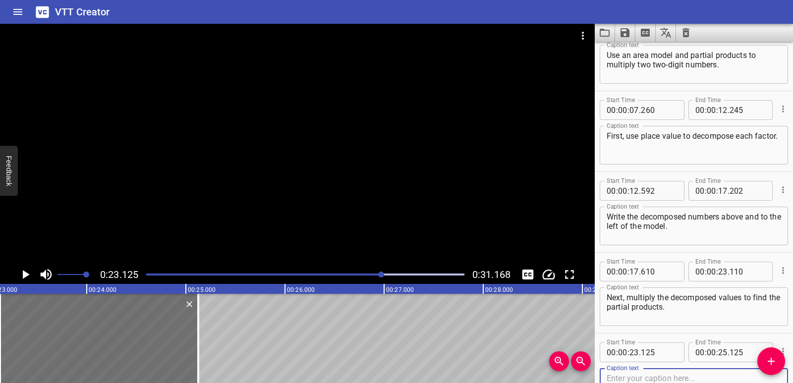
scroll to position [109, 0]
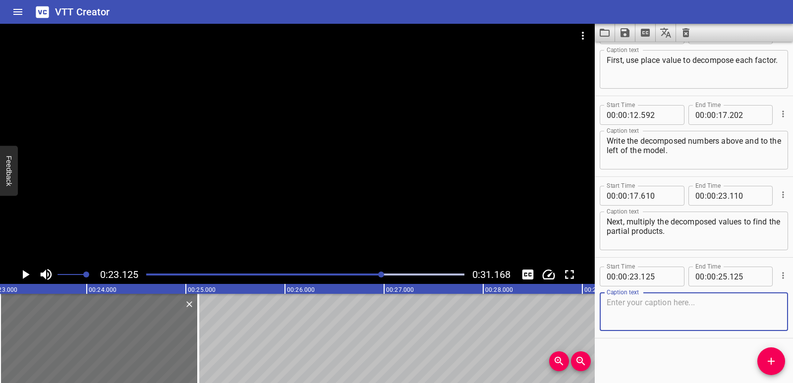
click at [633, 308] on textarea at bounding box center [694, 312] width 174 height 28
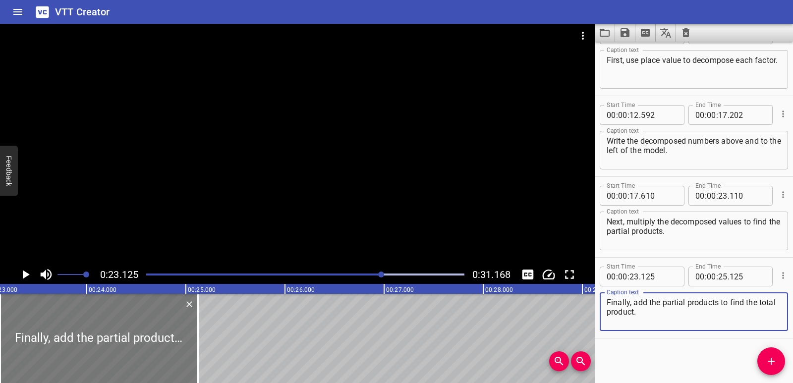
type textarea "Finally, add the partial products to find the total product."
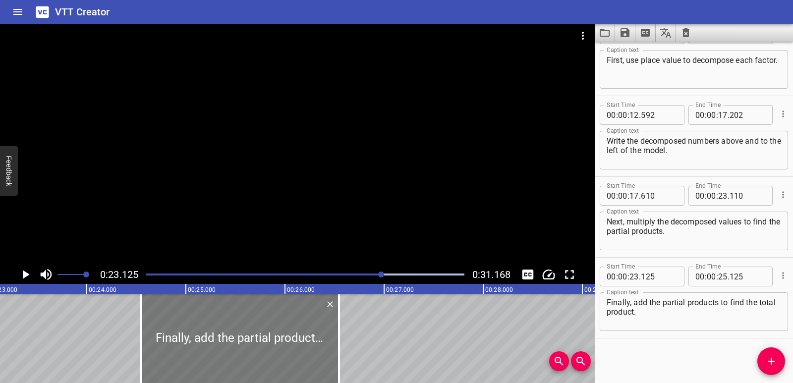
drag, startPoint x: 136, startPoint y: 340, endPoint x: 277, endPoint y: 358, distance: 141.9
click at [277, 358] on div at bounding box center [240, 338] width 198 height 89
type input "24"
type input "545"
type input "26"
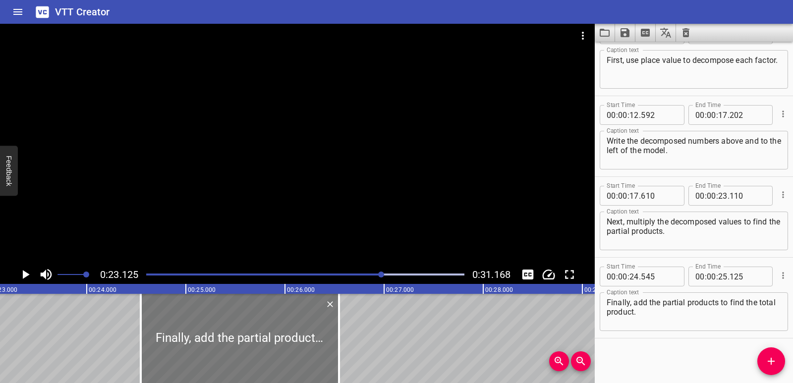
type input "545"
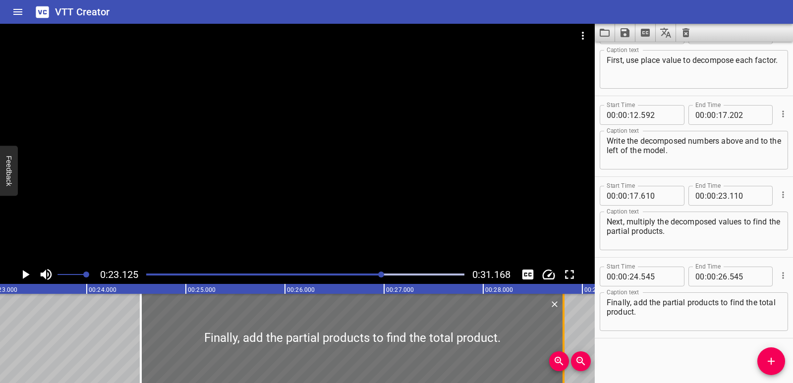
drag, startPoint x: 339, startPoint y: 344, endPoint x: 564, endPoint y: 330, distance: 225.0
click at [564, 330] on div at bounding box center [563, 338] width 2 height 89
type input "28"
type input "810"
click at [24, 277] on icon "Play/Pause" at bounding box center [26, 274] width 7 height 9
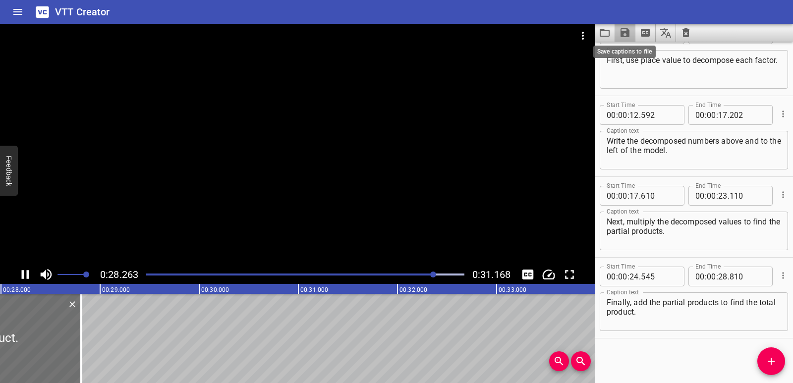
click at [626, 32] on icon "Save captions to file" at bounding box center [624, 32] width 9 height 9
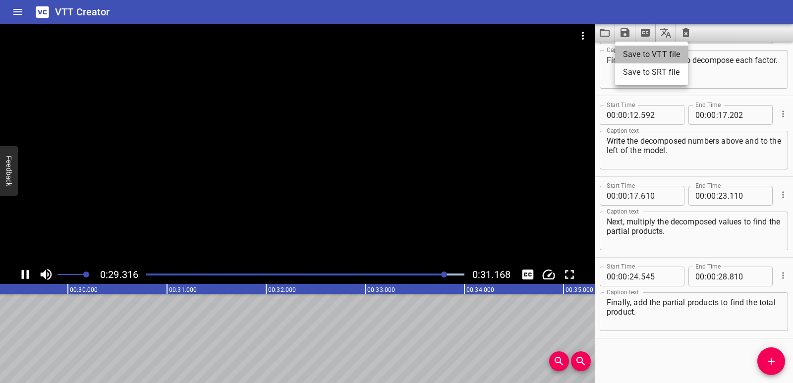
click at [650, 55] on li "Save to VTT file" at bounding box center [651, 55] width 73 height 18
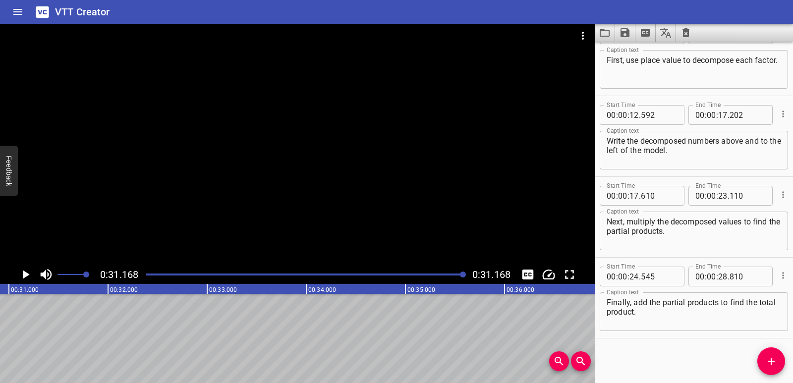
scroll to position [0, 3089]
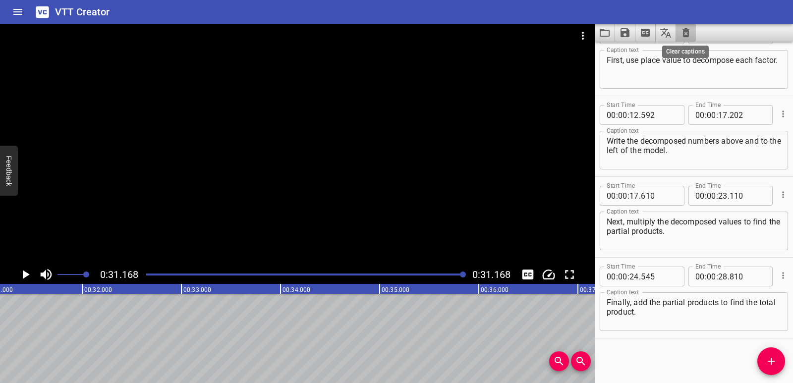
click at [688, 31] on icon "Clear captions" at bounding box center [685, 32] width 7 height 9
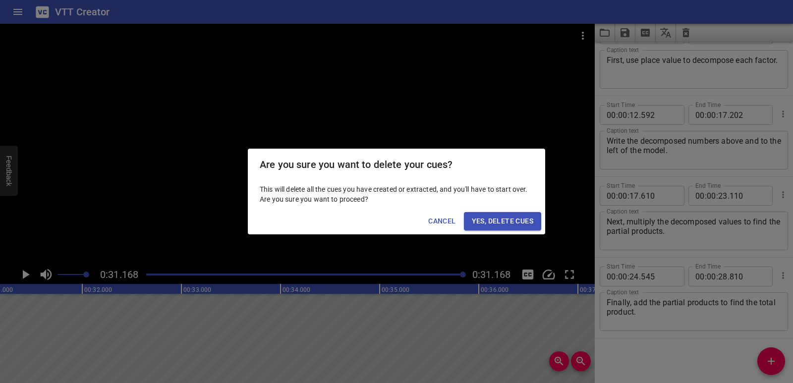
click at [526, 220] on span "Yes, Delete Cues" at bounding box center [502, 221] width 61 height 12
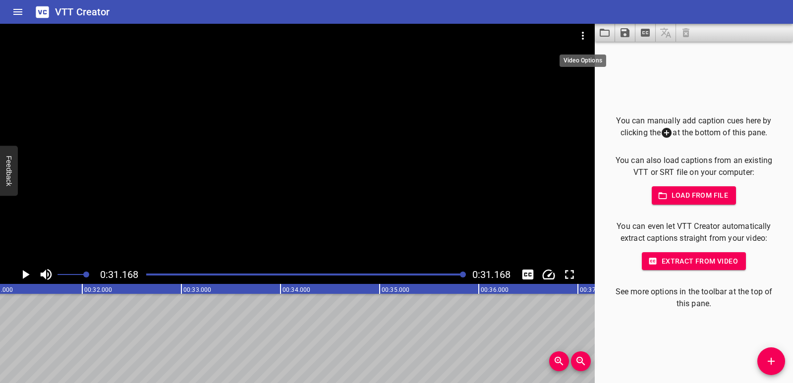
click at [583, 33] on icon "Video Options" at bounding box center [583, 36] width 2 height 8
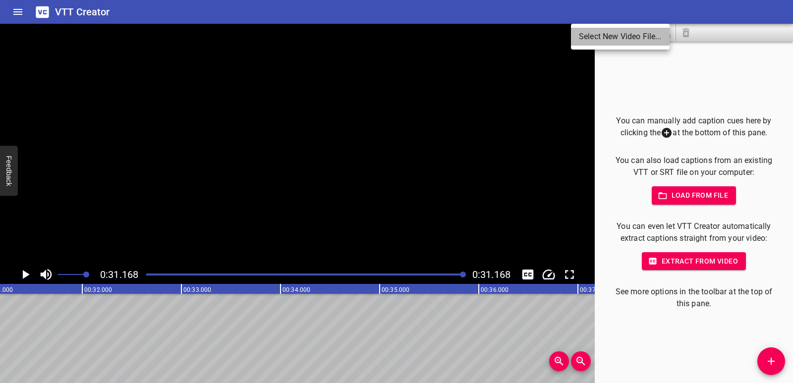
click at [599, 31] on li "Select New Video File..." at bounding box center [620, 37] width 99 height 18
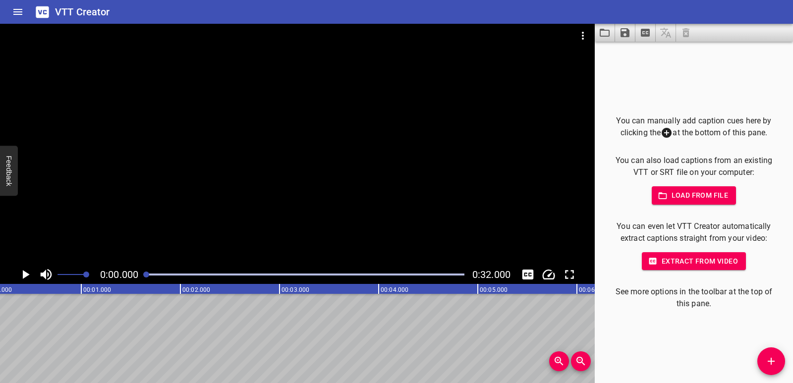
scroll to position [0, 0]
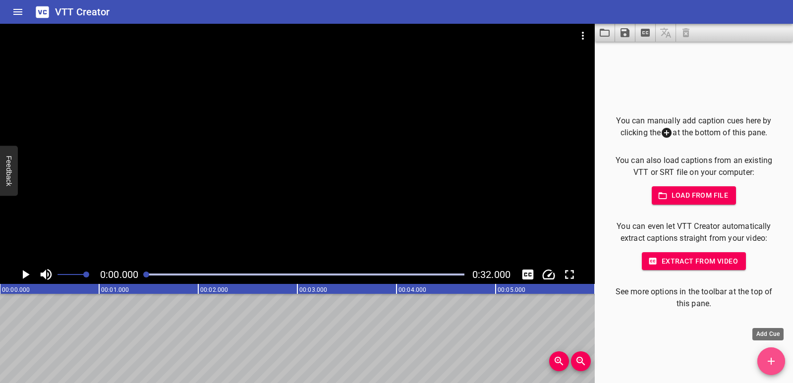
click at [767, 359] on icon "Add Cue" at bounding box center [771, 361] width 12 height 12
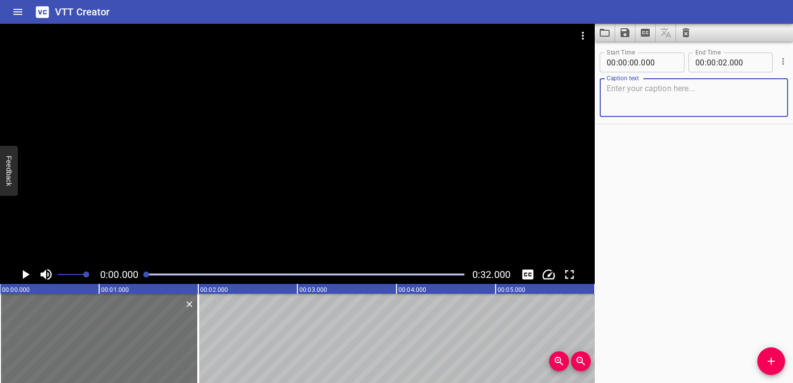
click at [632, 99] on textarea at bounding box center [694, 98] width 174 height 28
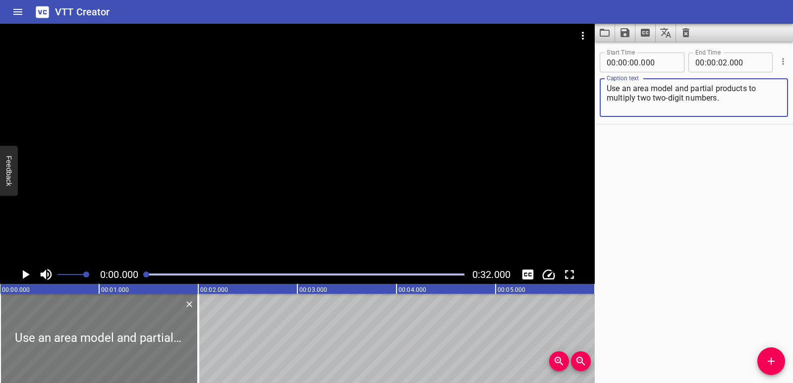
type textarea "Use an area model and partial products to multiply two two-digit numbers."
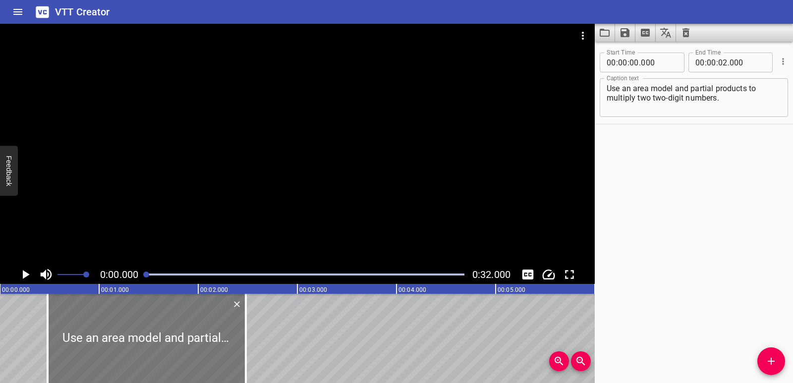
drag, startPoint x: 138, startPoint y: 332, endPoint x: 186, endPoint y: 338, distance: 47.9
click at [186, 338] on div at bounding box center [147, 338] width 198 height 89
type input "480"
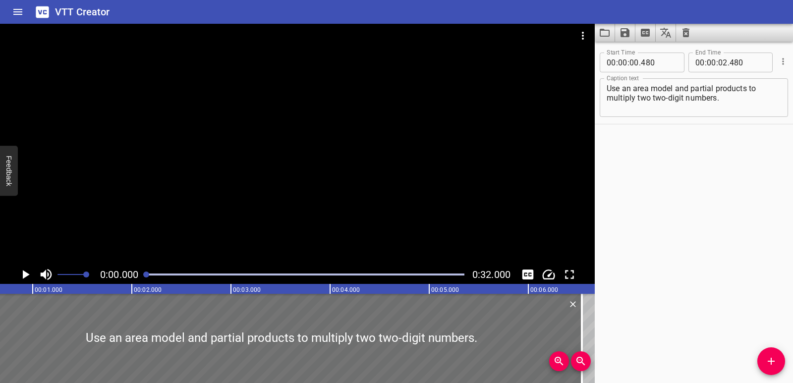
scroll to position [0, 147]
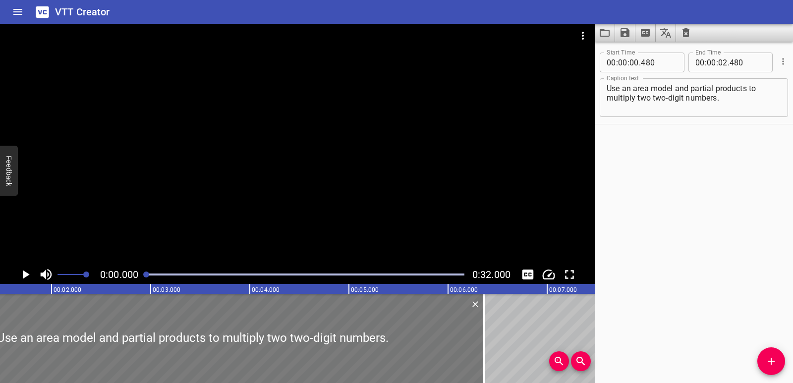
drag, startPoint x: 241, startPoint y: 340, endPoint x: 479, endPoint y: 347, distance: 238.4
click at [479, 347] on div at bounding box center [484, 338] width 10 height 89
type input "06"
type input "365"
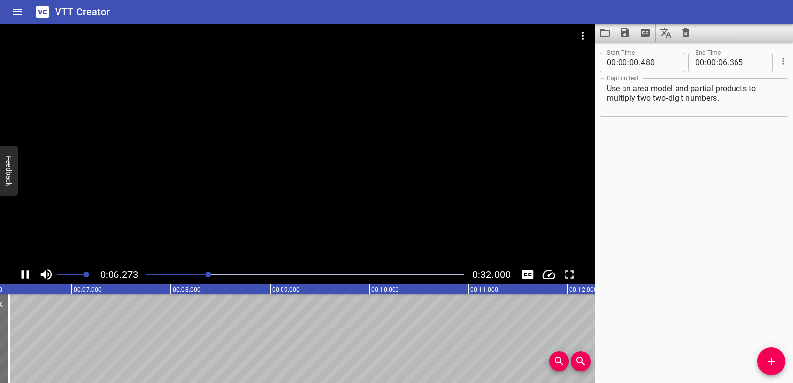
click at [23, 276] on icon "Play/Pause" at bounding box center [25, 274] width 7 height 9
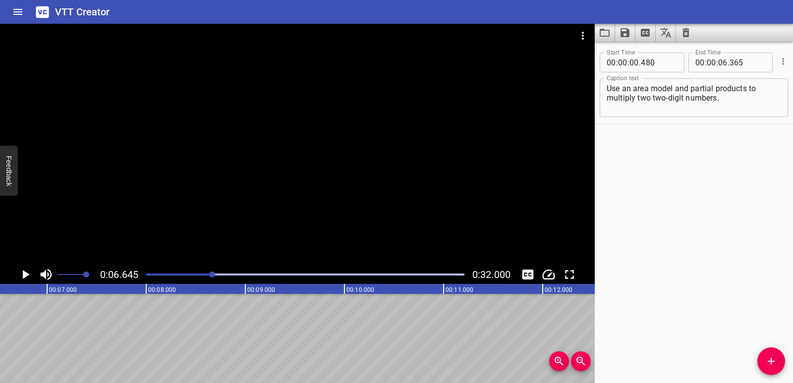
scroll to position [0, 659]
click at [773, 363] on icon "Add Cue" at bounding box center [771, 361] width 12 height 12
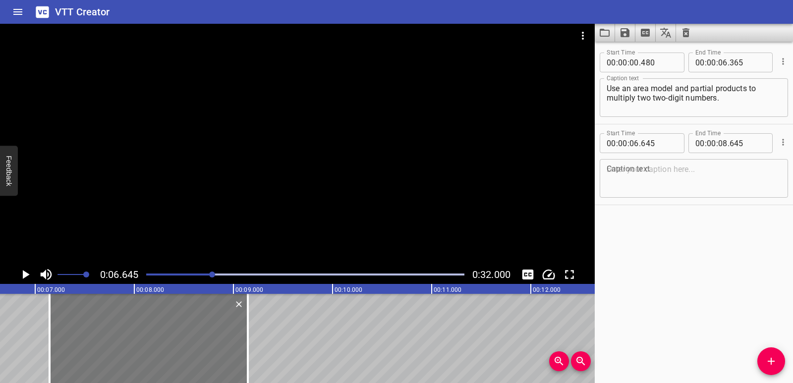
drag, startPoint x: 140, startPoint y: 334, endPoint x: 182, endPoint y: 344, distance: 42.7
click at [182, 344] on div at bounding box center [149, 338] width 198 height 89
type input "07"
type input "145"
type input "09"
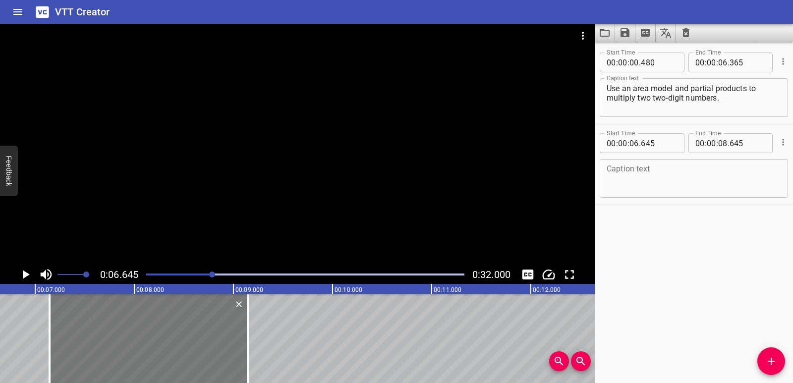
type input "145"
click at [653, 178] on textarea at bounding box center [694, 179] width 174 height 28
paste textarea "First, use place value to decompose each factor."
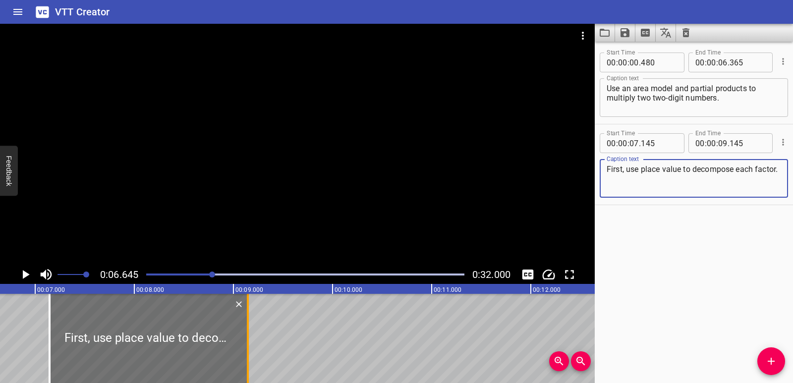
type textarea "First, use place value to decompose each factor."
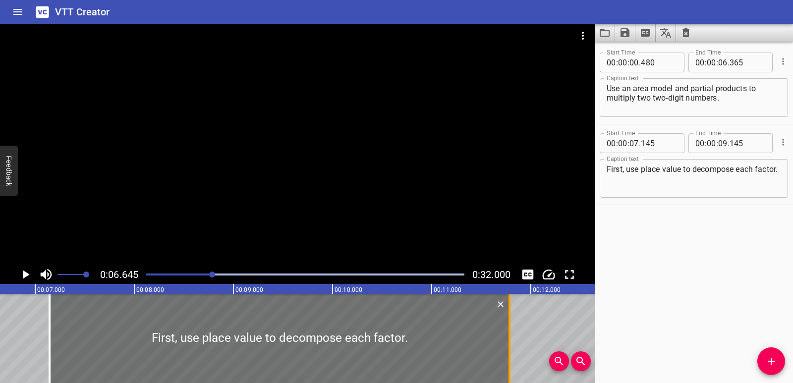
drag, startPoint x: 246, startPoint y: 342, endPoint x: 508, endPoint y: 334, distance: 261.7
click at [508, 334] on div at bounding box center [509, 338] width 10 height 89
type input "11"
type input "785"
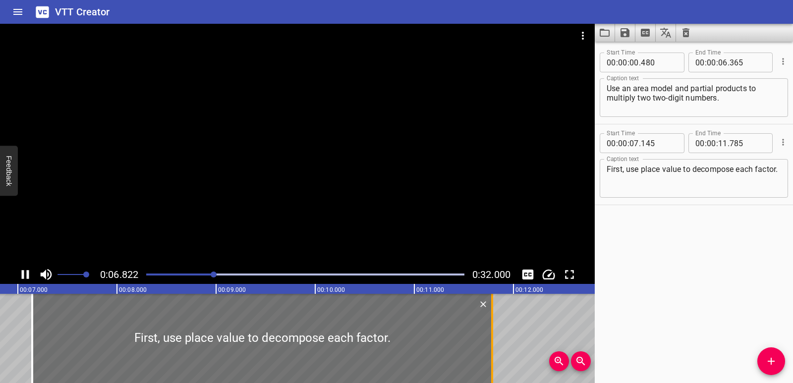
scroll to position [0, 702]
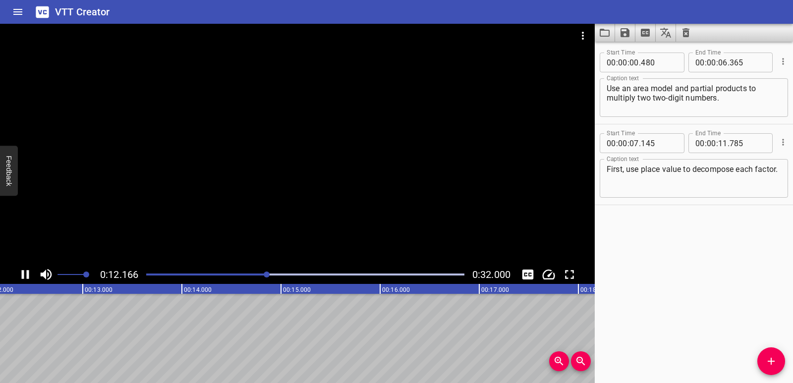
click at [27, 272] on icon "Play/Pause" at bounding box center [25, 274] width 7 height 9
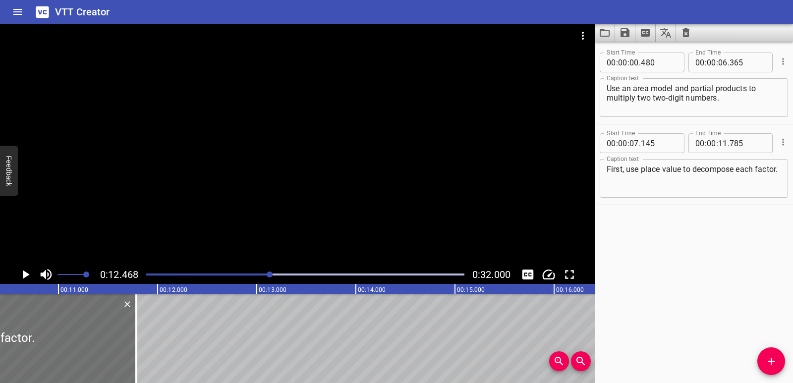
scroll to position [0, 1006]
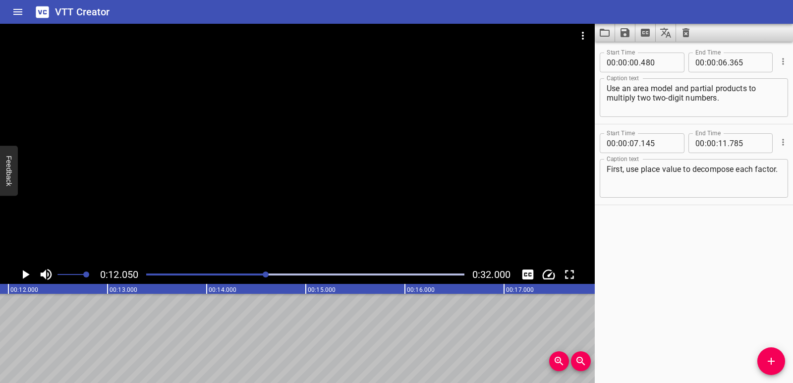
scroll to position [0, 1194]
click at [777, 363] on span "Add Cue" at bounding box center [771, 361] width 28 height 12
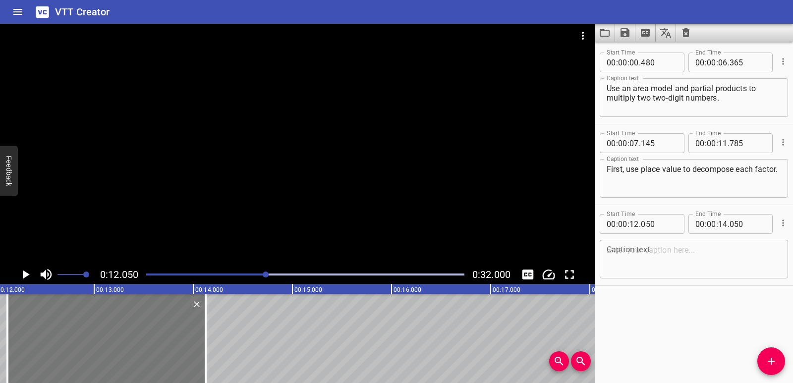
drag, startPoint x: 86, startPoint y: 358, endPoint x: 94, endPoint y: 356, distance: 7.7
click at [94, 356] on div at bounding box center [106, 338] width 198 height 89
type input "125"
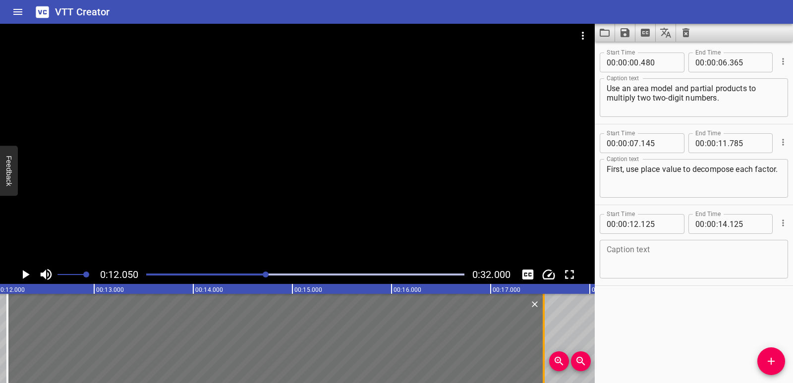
drag, startPoint x: 206, startPoint y: 349, endPoint x: 544, endPoint y: 332, distance: 338.9
click at [544, 332] on div at bounding box center [544, 338] width 2 height 89
type input "17"
type input "540"
click at [688, 262] on textarea at bounding box center [694, 259] width 174 height 28
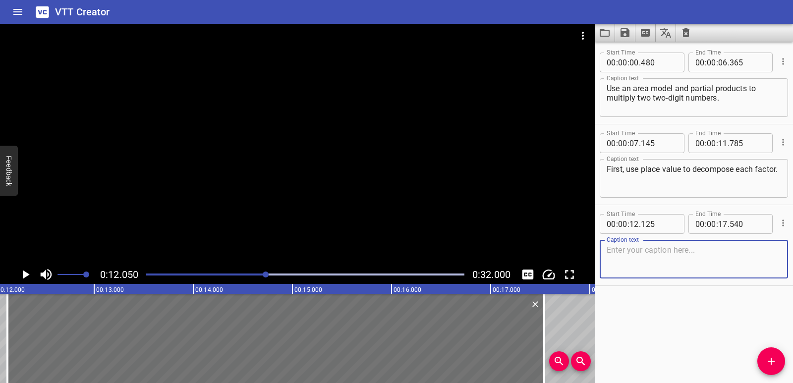
paste textarea "Write the decomposed numbers above and to the left of the model."
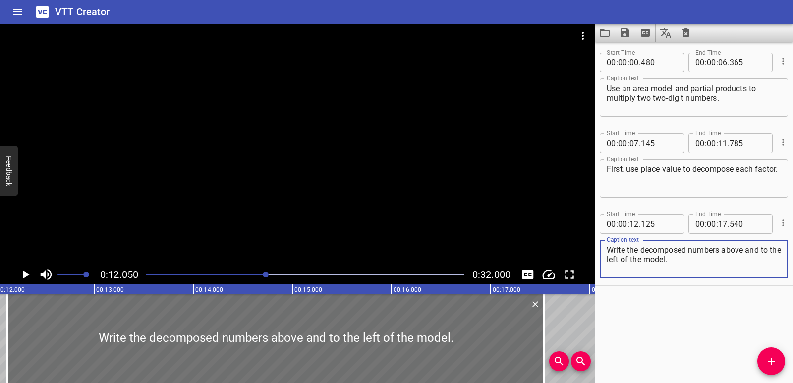
type textarea "Write the decomposed numbers above and to the left of the model."
click at [23, 274] on icon "Play/Pause" at bounding box center [26, 274] width 7 height 9
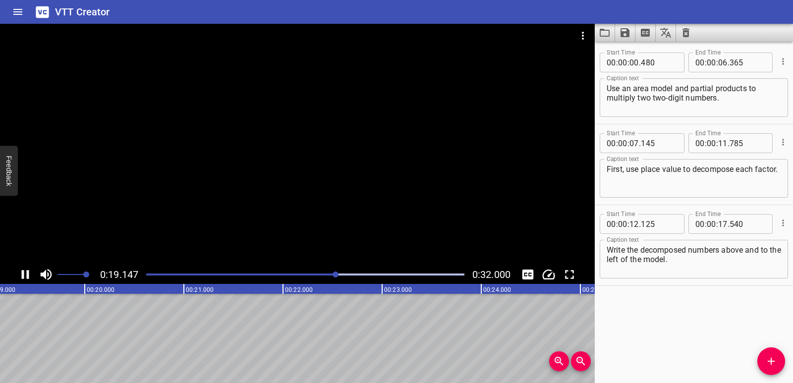
click at [29, 274] on icon "Play/Pause" at bounding box center [25, 274] width 15 height 15
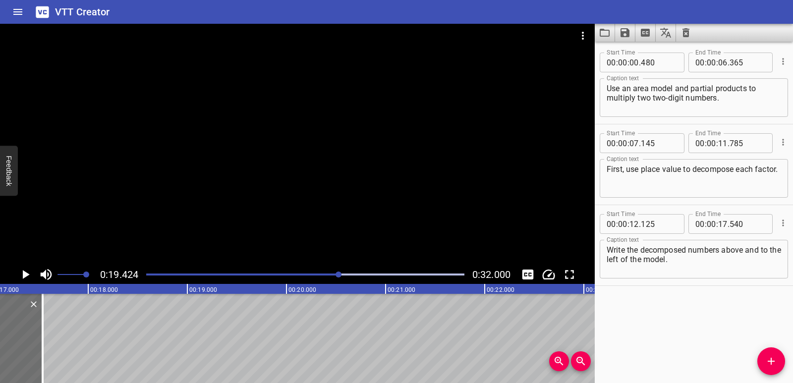
scroll to position [0, 1690]
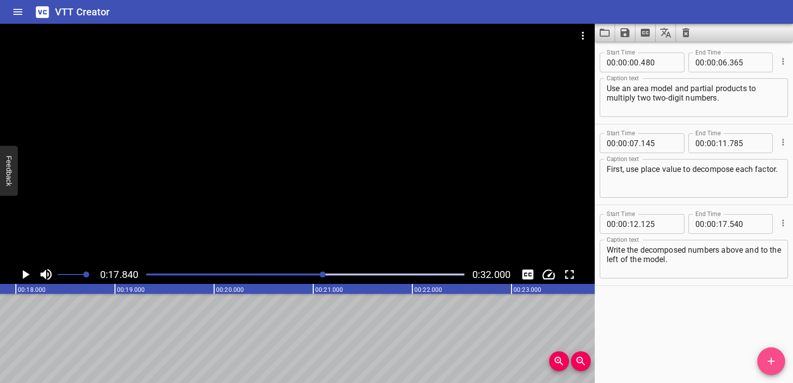
click at [771, 364] on icon "Add Cue" at bounding box center [771, 361] width 7 height 7
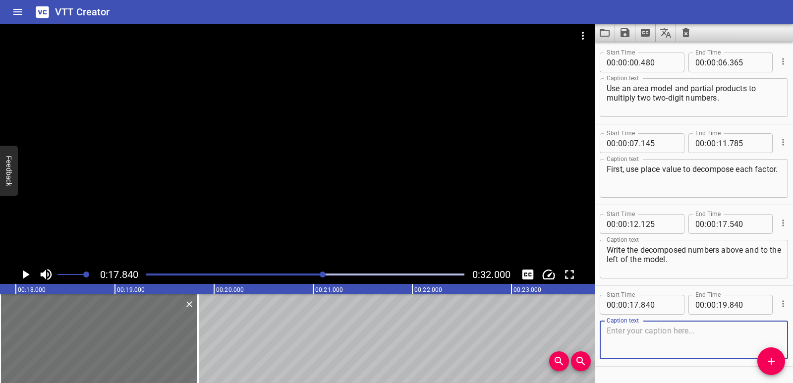
click at [621, 329] on textarea at bounding box center [694, 340] width 174 height 28
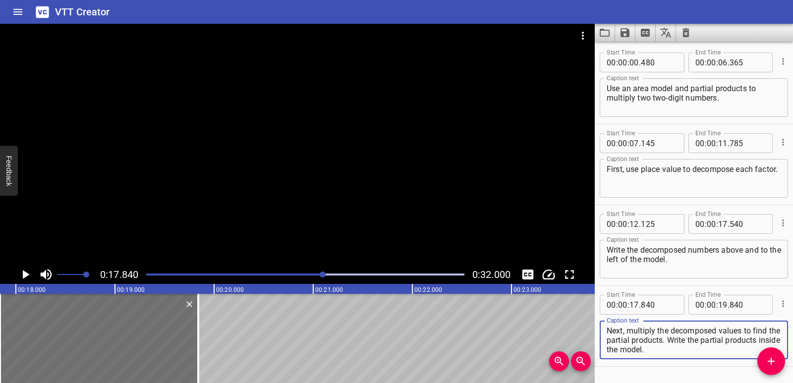
scroll to position [9, 0]
click at [608, 329] on textarea "Next, multiply the decomposed values to find the partial products. Write the pa…" at bounding box center [694, 340] width 174 height 28
type textarea "Next, multiply the decomposed values to find the partial products. Write the pa…"
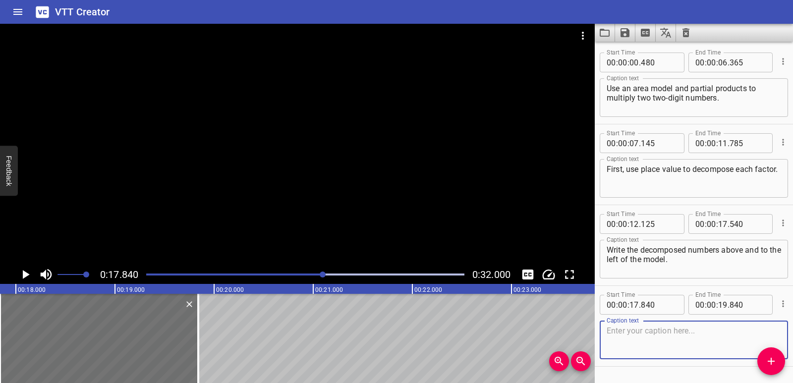
click at [619, 338] on textarea at bounding box center [694, 340] width 174 height 28
click at [630, 334] on textarea at bounding box center [694, 340] width 174 height 28
paste textarea "Next, multiply the decomposed values to find the partial products. Write the pa…"
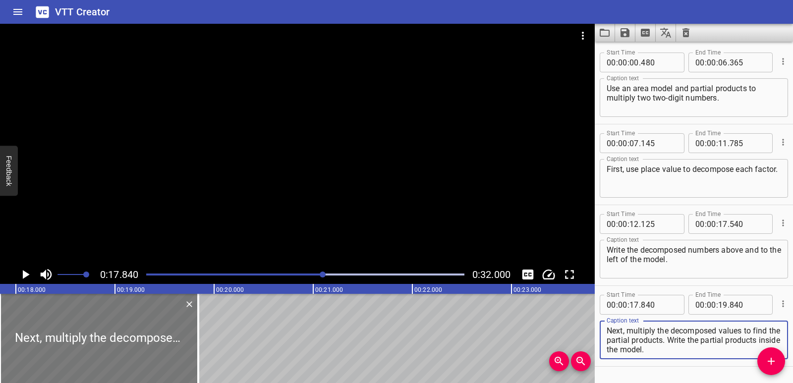
type textarea "Next, multiply the decomposed values to find the partial products. Write the pa…"
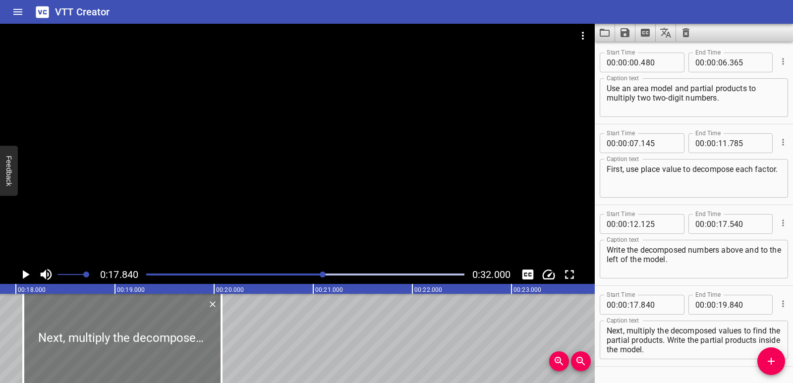
drag, startPoint x: 151, startPoint y: 336, endPoint x: 167, endPoint y: 333, distance: 16.6
click at [167, 333] on div at bounding box center [122, 338] width 198 height 89
type input "18"
type input "075"
type input "20"
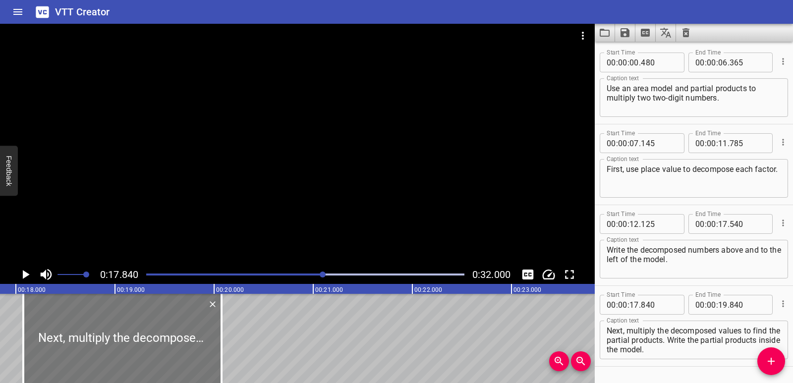
type input "075"
click at [216, 333] on div at bounding box center [122, 338] width 198 height 89
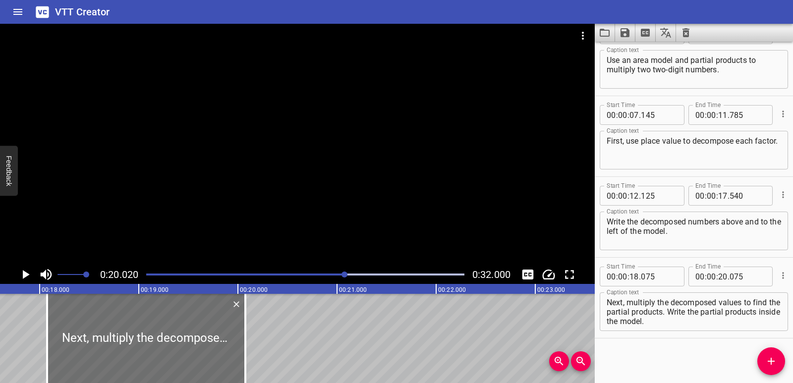
scroll to position [0, 1739]
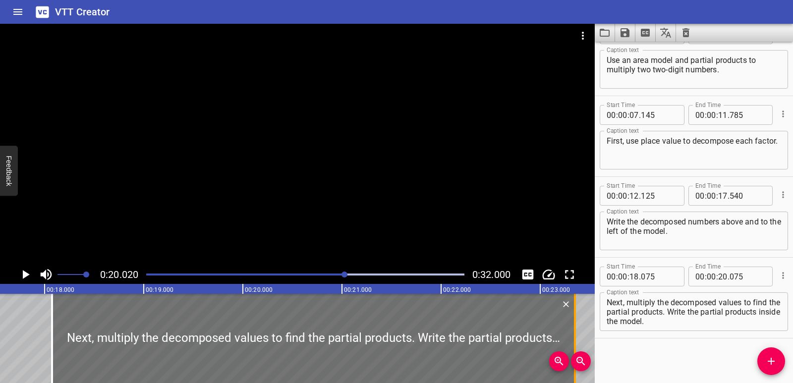
drag, startPoint x: 248, startPoint y: 337, endPoint x: 573, endPoint y: 332, distance: 324.6
click at [573, 332] on div at bounding box center [575, 338] width 10 height 89
type input "23"
type input "350"
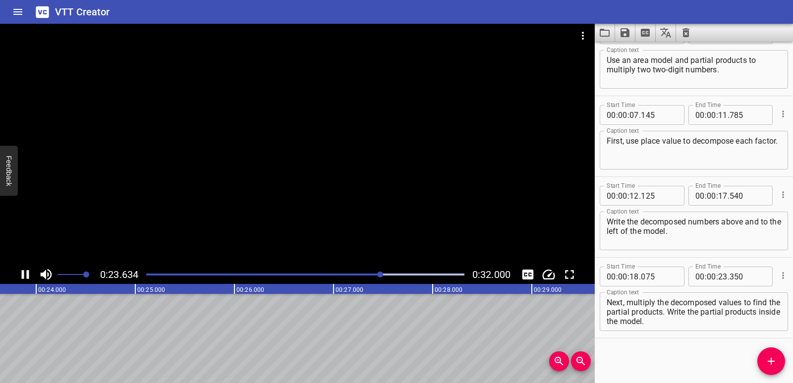
click at [27, 277] on icon "Play/Pause" at bounding box center [25, 274] width 7 height 9
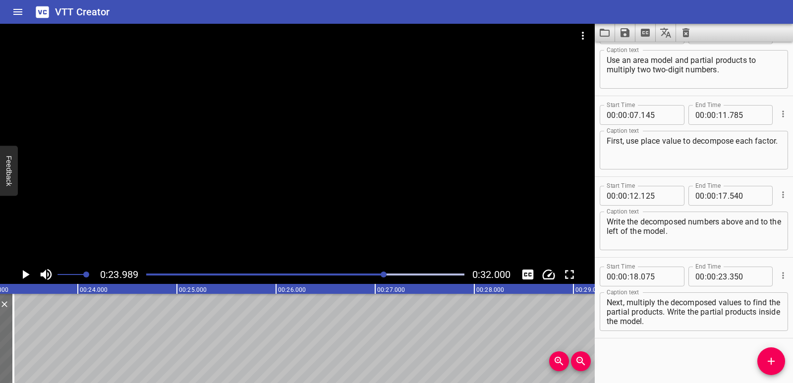
scroll to position [0, 2290]
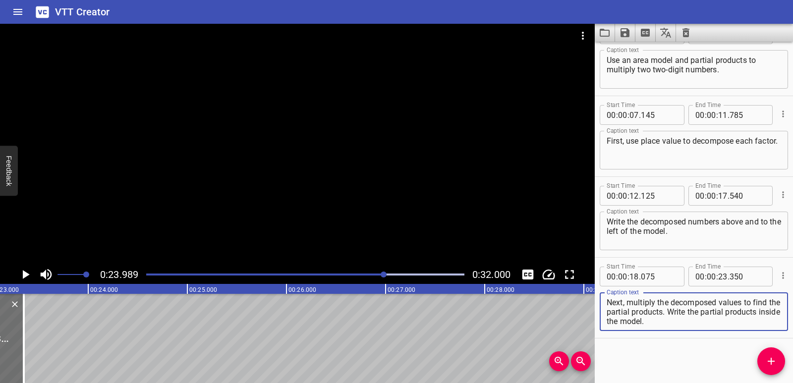
drag, startPoint x: 681, startPoint y: 312, endPoint x: 684, endPoint y: 320, distance: 8.3
click at [684, 320] on textarea "Next, multiply the decomposed values to find the partial products. Write the pa…" at bounding box center [694, 312] width 174 height 28
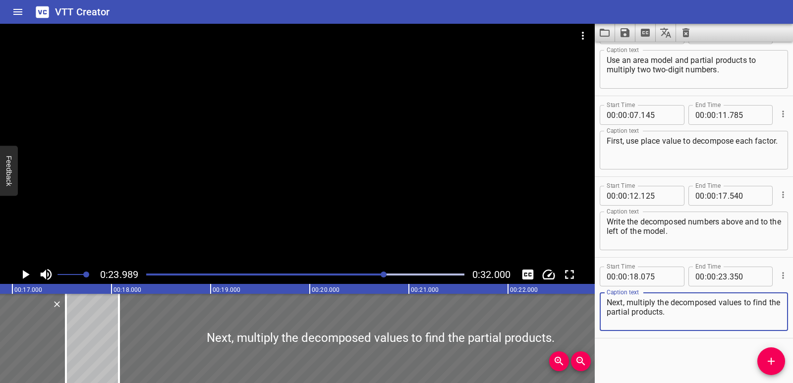
scroll to position [0, 1642]
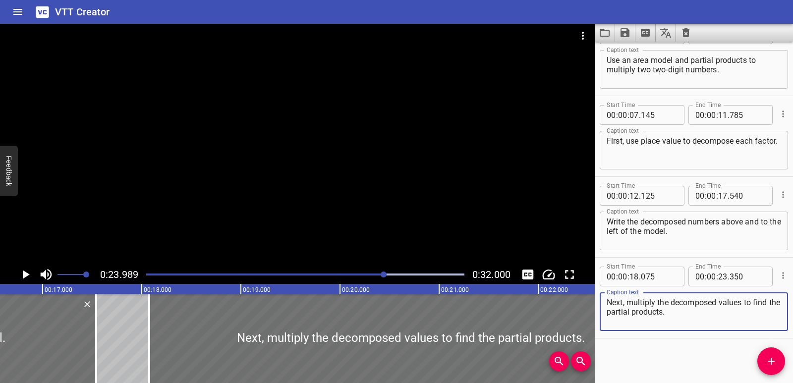
type textarea "Next, multiply the decomposed values to find the partial products."
click at [227, 273] on div at bounding box center [305, 275] width 330 height 14
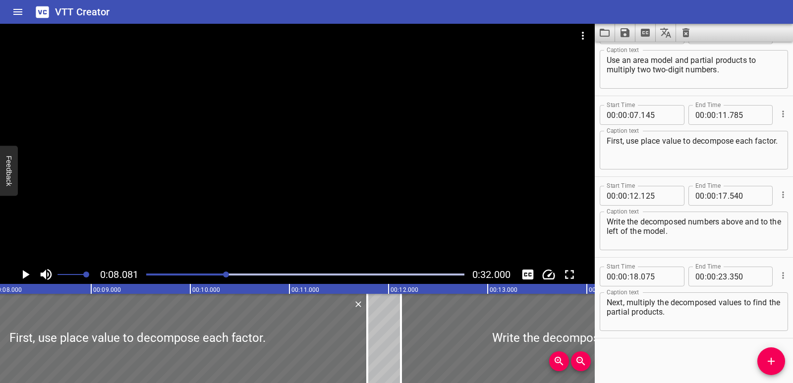
click at [290, 274] on div "Play progress" at bounding box center [305, 275] width 318 height 2
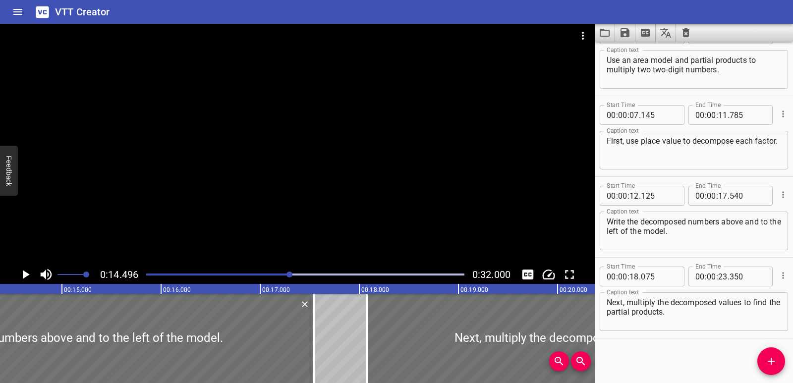
scroll to position [0, 1437]
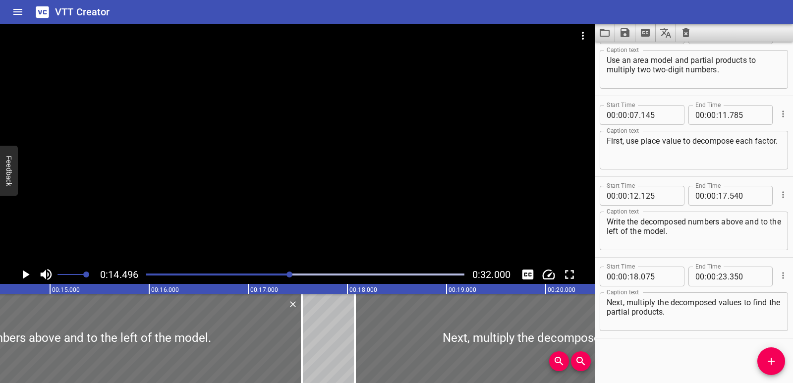
click at [26, 276] on icon "Play/Pause" at bounding box center [26, 274] width 7 height 9
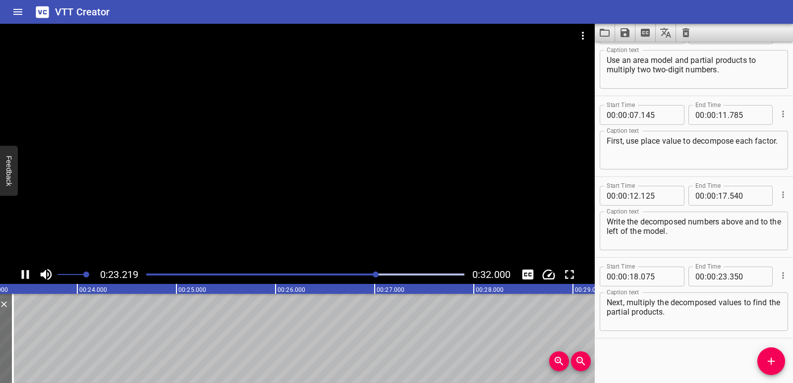
click at [27, 276] on icon "Play/Pause" at bounding box center [25, 274] width 7 height 9
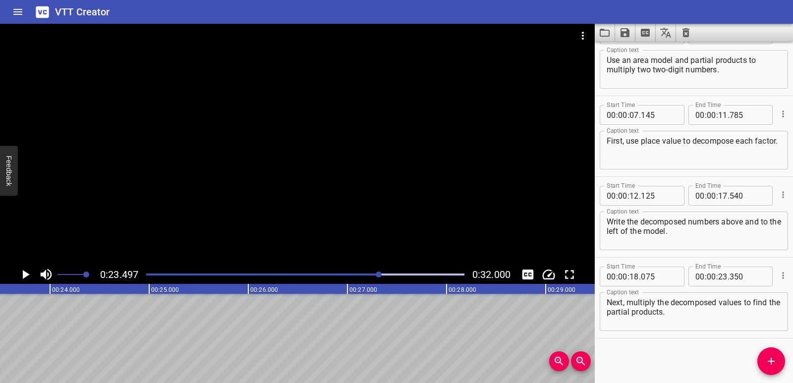
click at [363, 273] on div at bounding box center [305, 275] width 330 height 14
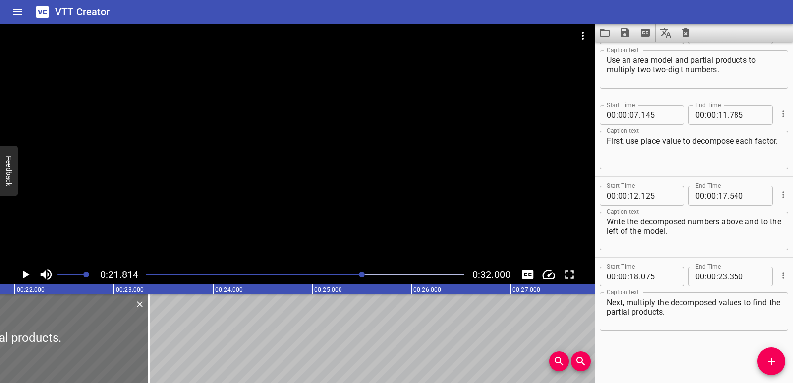
scroll to position [0, 2162]
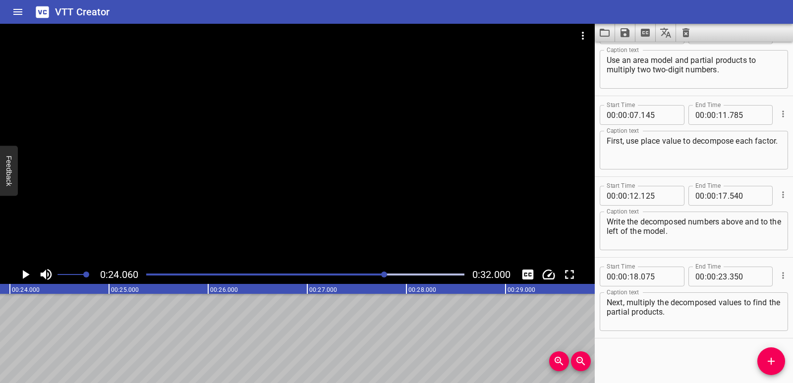
scroll to position [0, 2384]
click at [775, 363] on icon "Add Cue" at bounding box center [771, 361] width 12 height 12
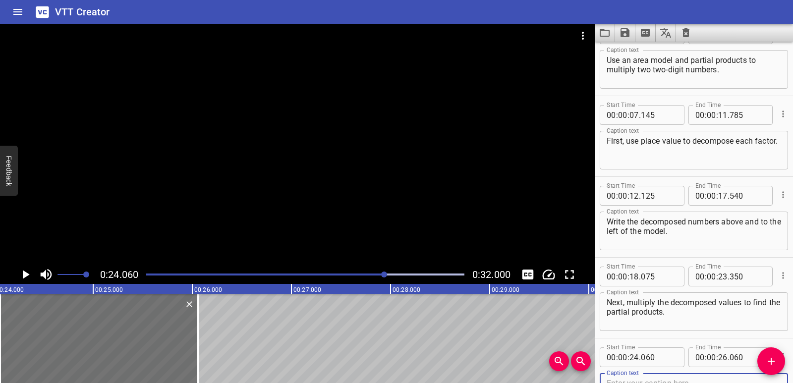
scroll to position [33, 0]
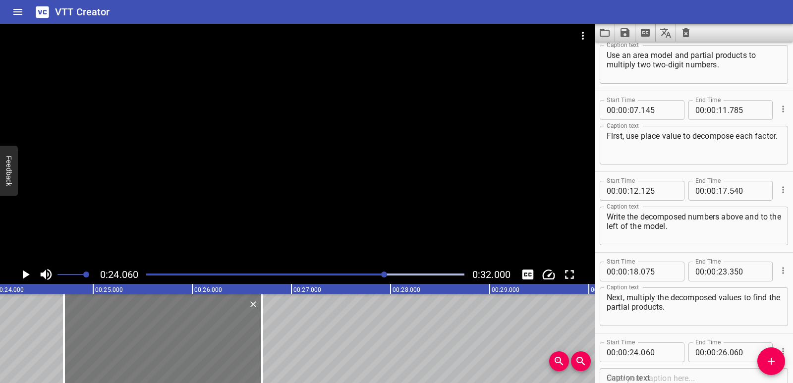
drag, startPoint x: 94, startPoint y: 339, endPoint x: 158, endPoint y: 335, distance: 64.1
click at [158, 335] on div at bounding box center [163, 338] width 198 height 89
type input "705"
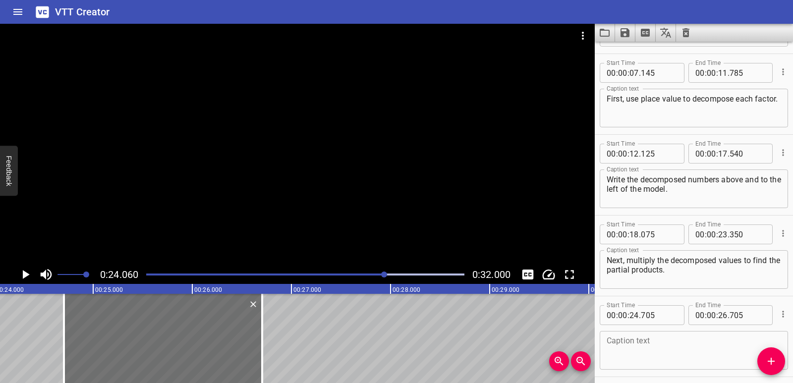
scroll to position [109, 0]
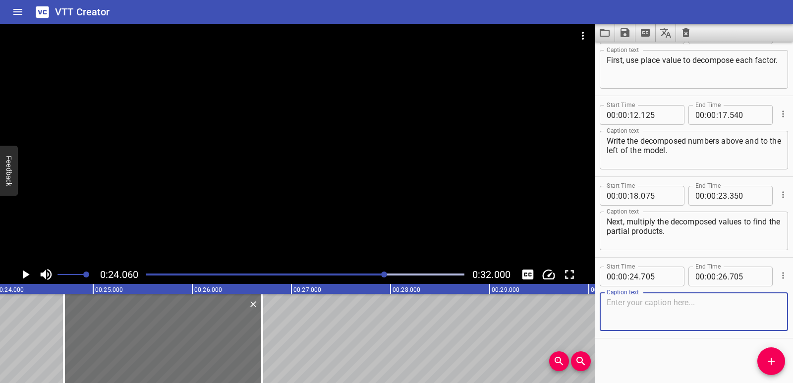
click at [661, 315] on textarea at bounding box center [694, 312] width 174 height 28
paste textarea "Write the partial products inside the model."
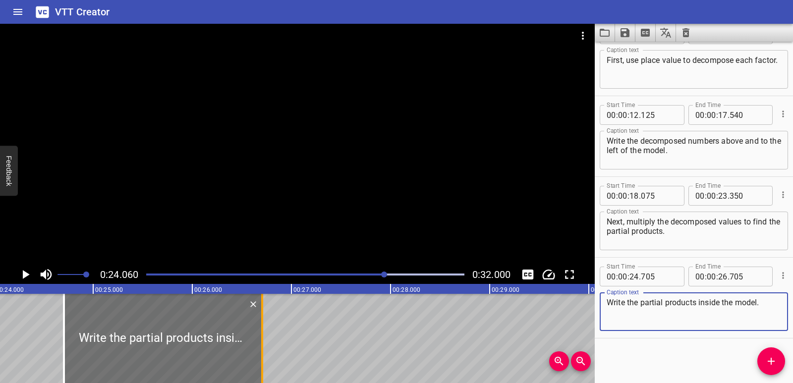
type textarea "Write the partial products inside the model."
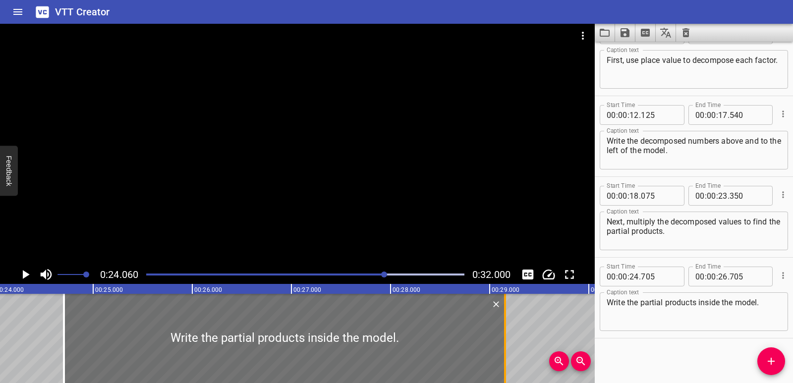
drag, startPoint x: 262, startPoint y: 337, endPoint x: 504, endPoint y: 329, distance: 243.0
click at [504, 329] on div at bounding box center [505, 338] width 2 height 89
type input "29"
type input "155"
click at [23, 277] on icon "Play/Pause" at bounding box center [26, 274] width 7 height 9
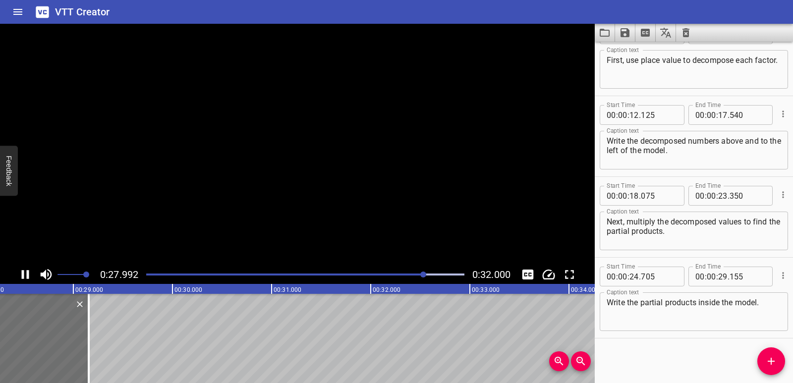
click at [23, 277] on icon "Play/Pause" at bounding box center [25, 274] width 7 height 9
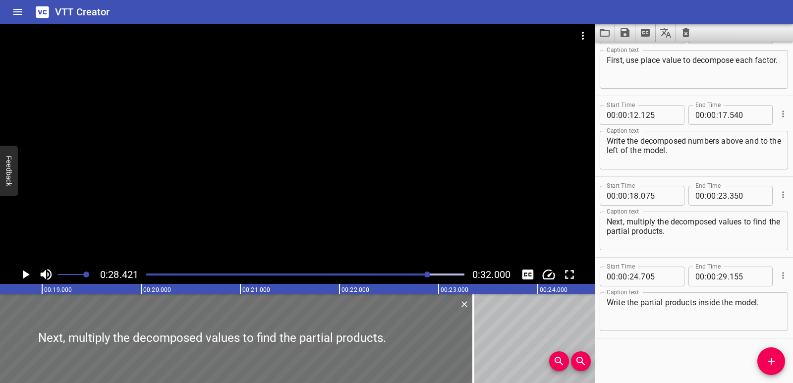
scroll to position [0, 1770]
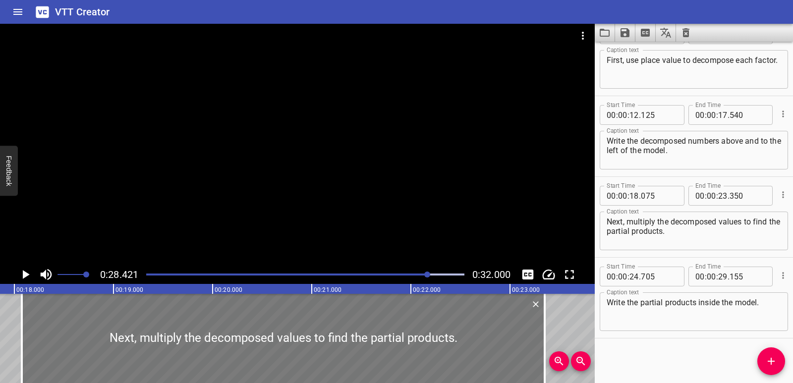
drag, startPoint x: 550, startPoint y: 333, endPoint x: 469, endPoint y: 338, distance: 80.9
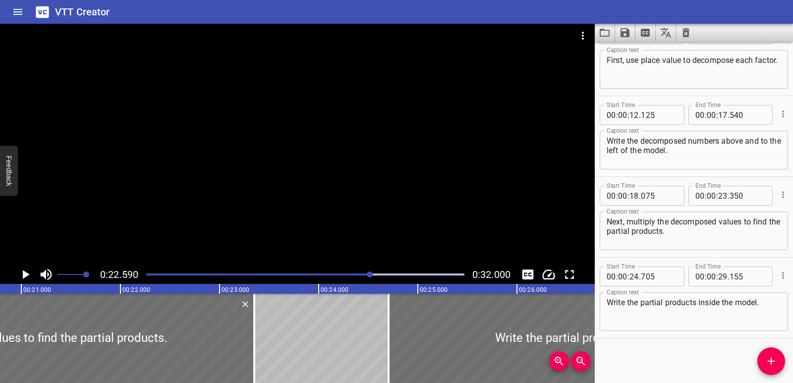
scroll to position [0, 2050]
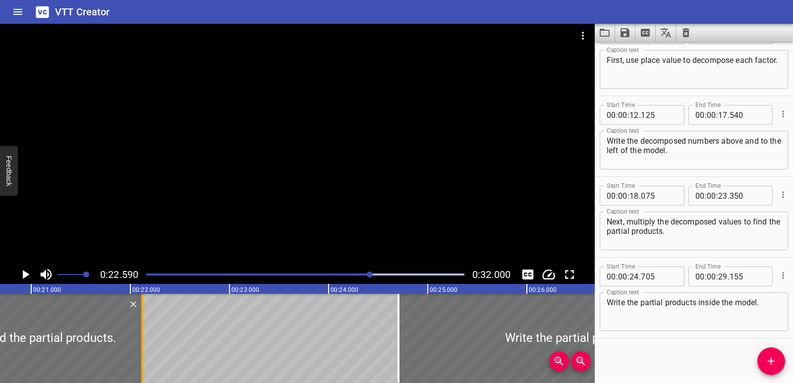
drag, startPoint x: 265, startPoint y: 351, endPoint x: 143, endPoint y: 343, distance: 122.2
click at [143, 343] on div at bounding box center [142, 338] width 2 height 89
type input "22"
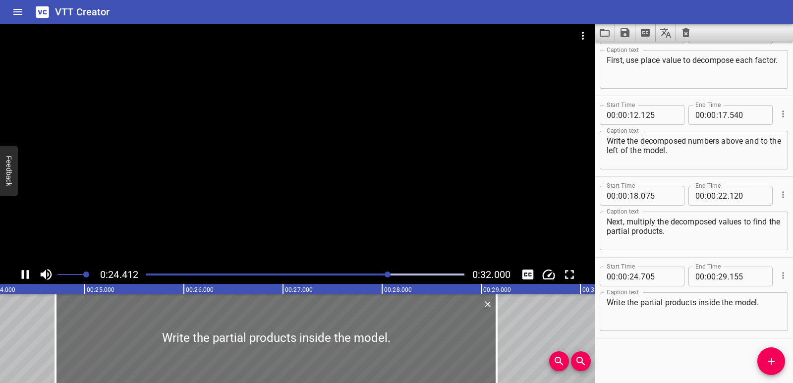
click at [316, 269] on div at bounding box center [305, 275] width 330 height 14
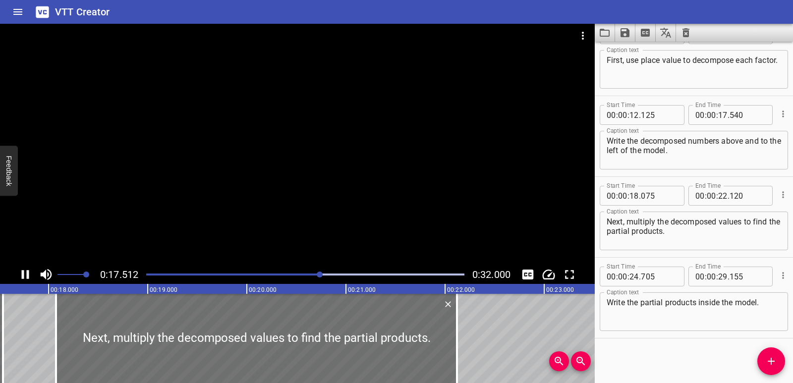
click at [295, 273] on div at bounding box center [305, 275] width 330 height 14
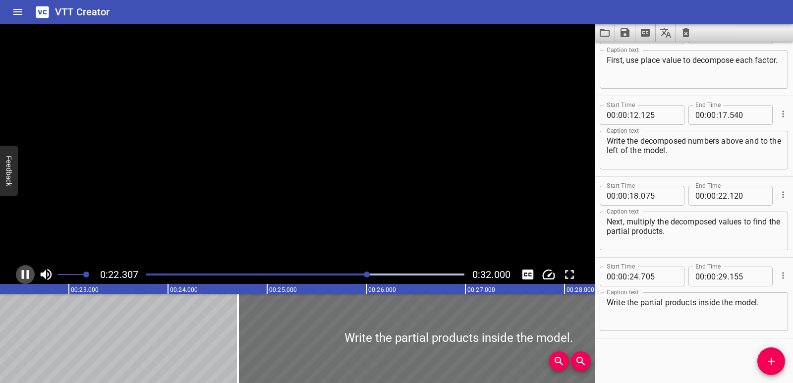
click at [26, 273] on icon "Play/Pause" at bounding box center [25, 274] width 15 height 15
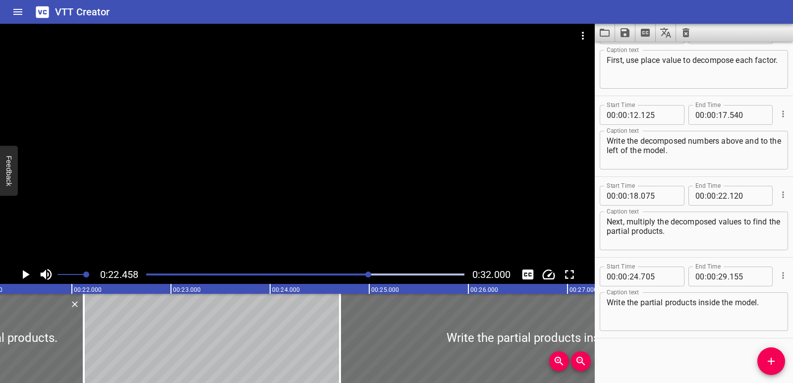
scroll to position [0, 2103]
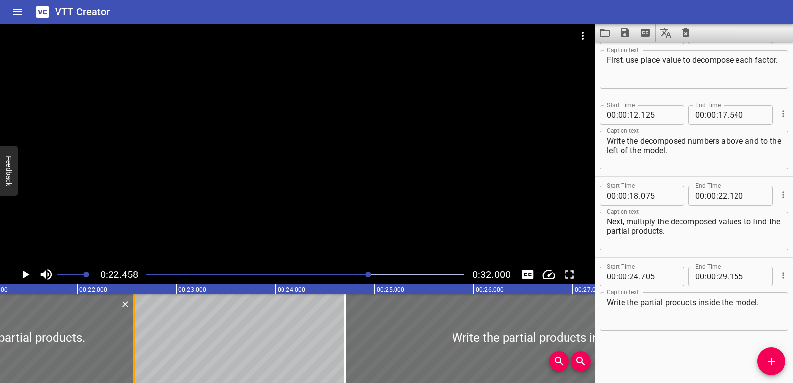
drag, startPoint x: 93, startPoint y: 353, endPoint x: 137, endPoint y: 346, distance: 45.1
click at [137, 346] on div at bounding box center [134, 338] width 10 height 89
type input "575"
click at [22, 279] on icon "Play/Pause" at bounding box center [25, 274] width 15 height 15
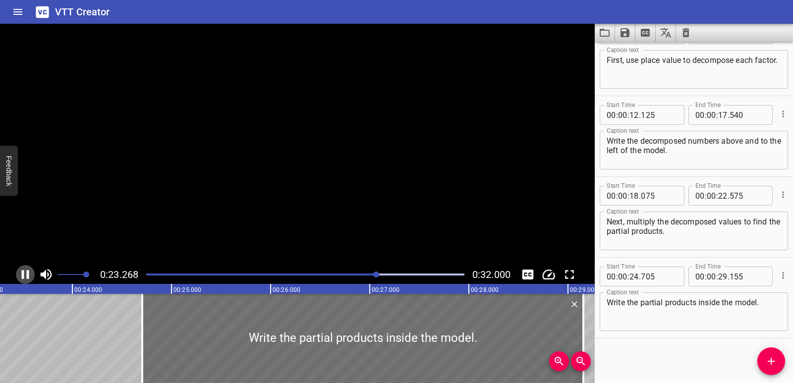
click at [22, 278] on icon "Play/Pause" at bounding box center [25, 274] width 7 height 9
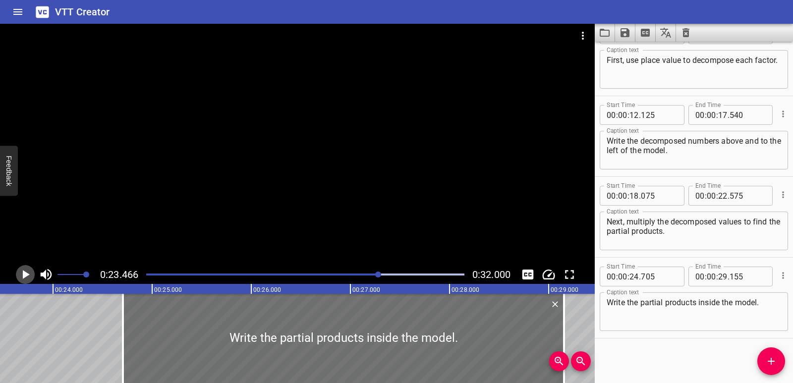
click at [22, 278] on icon "Play/Pause" at bounding box center [25, 274] width 15 height 15
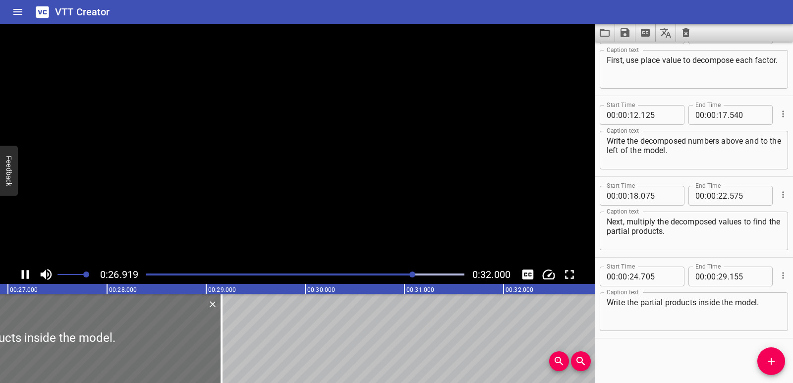
click at [22, 278] on icon "Play/Pause" at bounding box center [25, 274] width 7 height 9
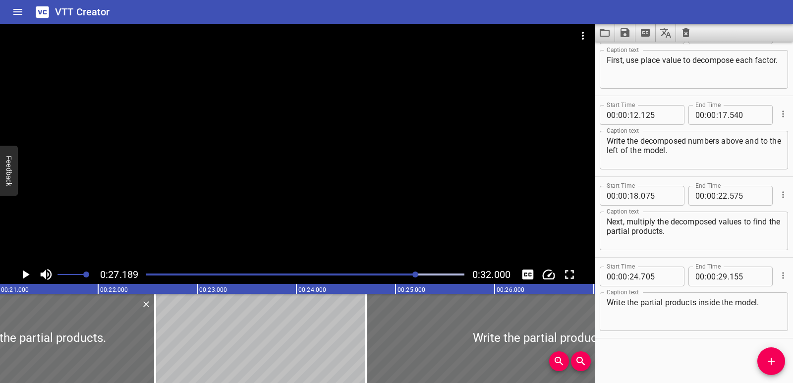
scroll to position [0, 2077]
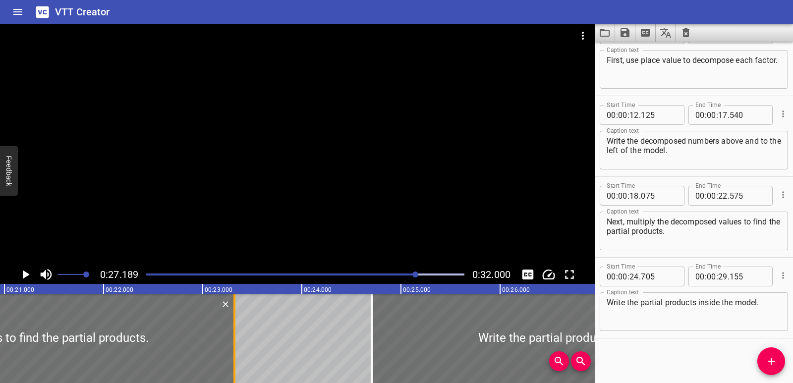
drag, startPoint x: 158, startPoint y: 342, endPoint x: 231, endPoint y: 345, distance: 73.9
click at [231, 345] on div at bounding box center [234, 338] width 10 height 89
type input "23"
type input "320"
drag, startPoint x: 244, startPoint y: 374, endPoint x: 275, endPoint y: 376, distance: 30.8
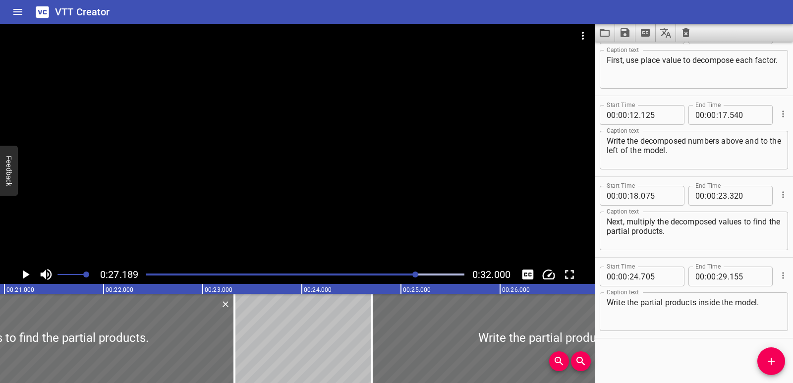
click at [275, 376] on div "00:00.000 00:01.000 00:02.000 00:03.000 00:04.000 00:05.000 00:06.000 00:07.000…" at bounding box center [297, 333] width 595 height 99
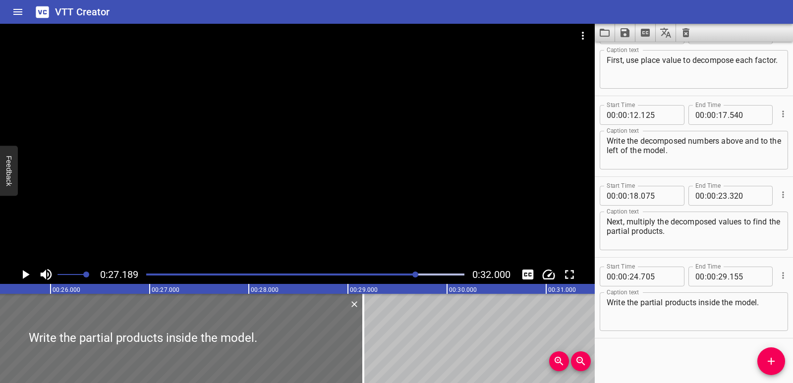
scroll to position [0, 2521]
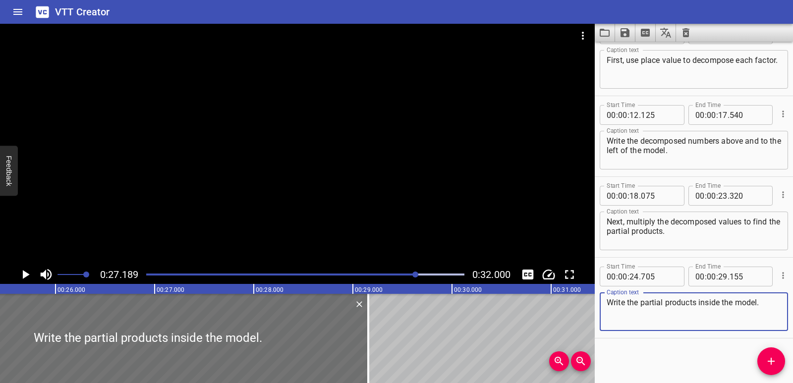
drag, startPoint x: 766, startPoint y: 300, endPoint x: 607, endPoint y: 301, distance: 159.1
click at [607, 301] on textarea "Write the partial products inside the model." at bounding box center [694, 312] width 174 height 28
paste textarea "Finally, add the partial products to find the total product"
type textarea "Finally, add the partial products to find the total product."
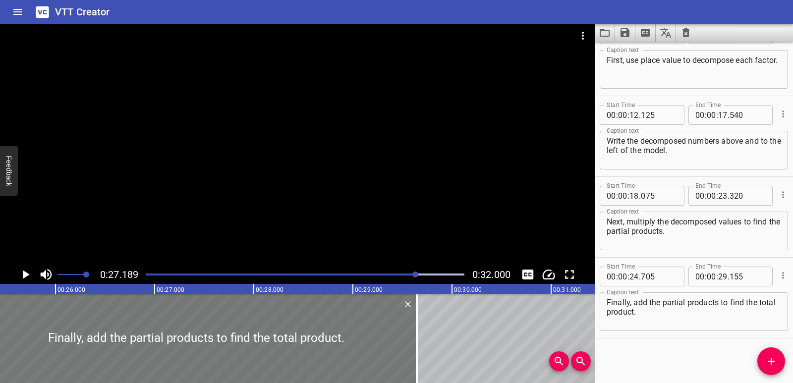
drag, startPoint x: 303, startPoint y: 328, endPoint x: 355, endPoint y: 336, distance: 53.2
click at [355, 336] on div at bounding box center [196, 338] width 441 height 89
type input "25"
type input "235"
type input "685"
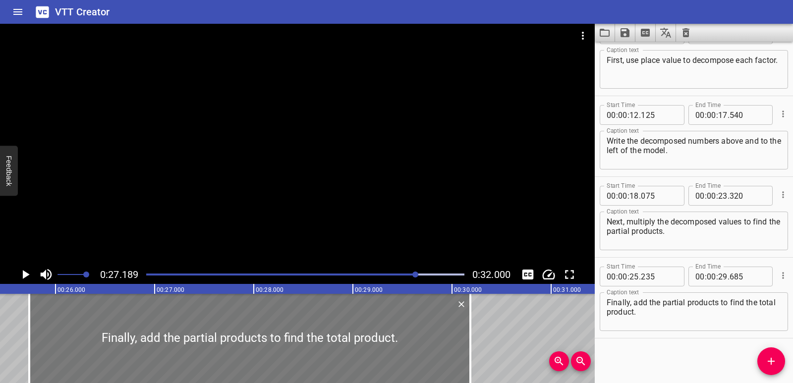
drag, startPoint x: 299, startPoint y: 334, endPoint x: 348, endPoint y: 347, distance: 51.3
click at [348, 347] on div at bounding box center [249, 338] width 441 height 89
type input "735"
type input "30"
type input "185"
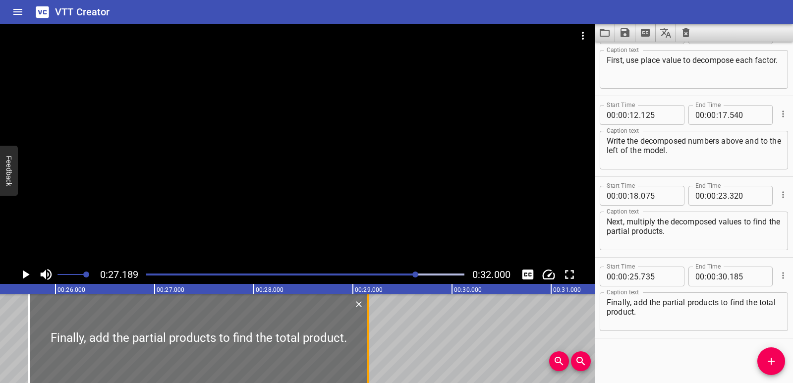
drag, startPoint x: 470, startPoint y: 347, endPoint x: 368, endPoint y: 349, distance: 102.6
click at [368, 349] on div at bounding box center [368, 338] width 2 height 89
type input "29"
type input "150"
click at [337, 273] on div at bounding box center [305, 275] width 330 height 14
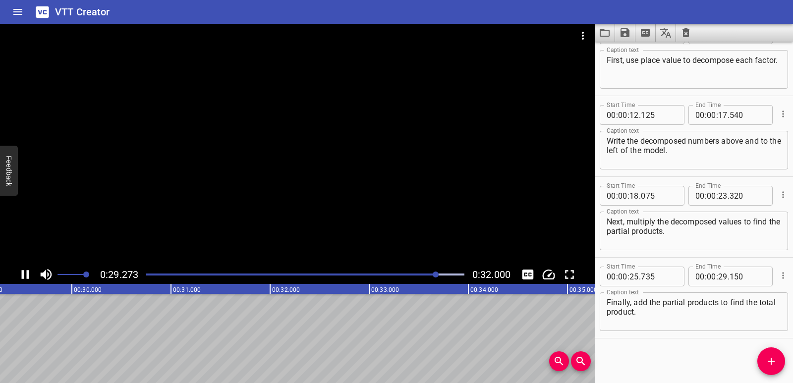
click at [26, 275] on icon "Play/Pause" at bounding box center [25, 274] width 15 height 15
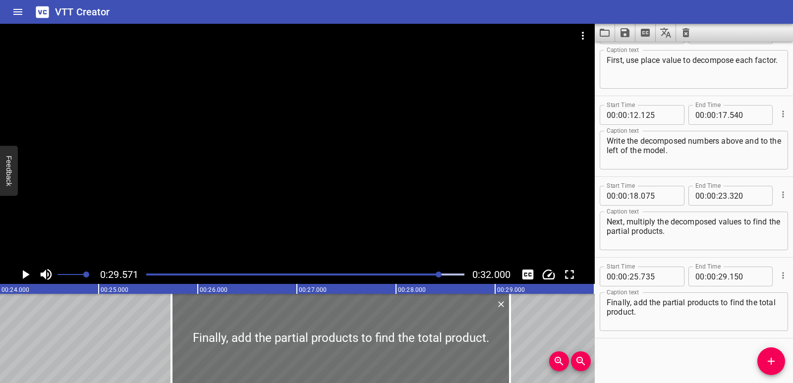
scroll to position [0, 2302]
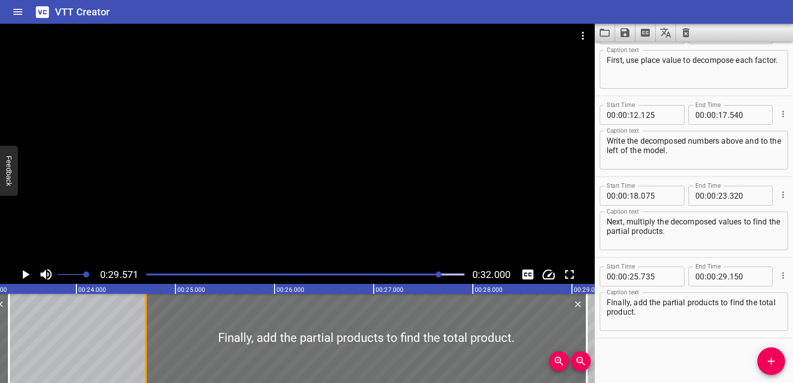
drag, startPoint x: 250, startPoint y: 349, endPoint x: 148, endPoint y: 342, distance: 102.8
click at [148, 342] on div at bounding box center [146, 338] width 10 height 89
type input "24"
type input "700"
click at [94, 331] on div "Use an area model and partial products to multiply two two-digit numbers. First…" at bounding box center [671, 338] width 5946 height 89
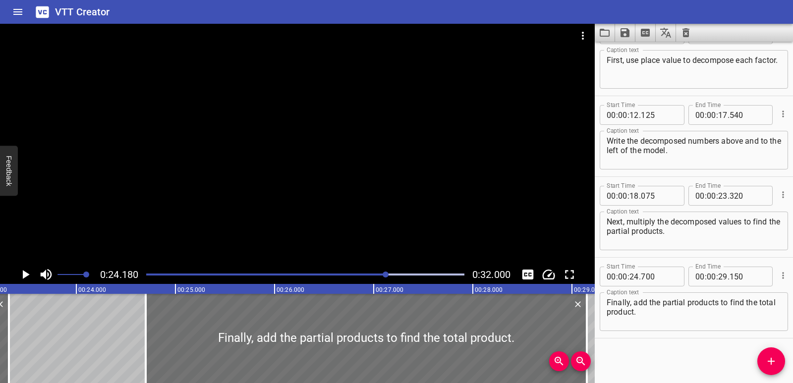
scroll to position [0, 2396]
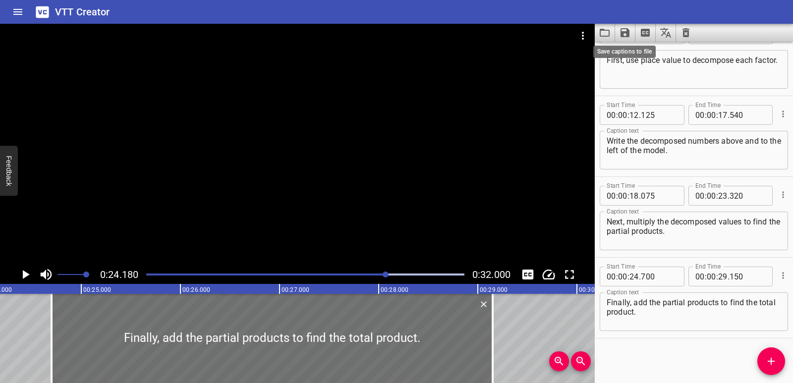
click at [623, 34] on icon "Save captions to file" at bounding box center [624, 32] width 9 height 9
click at [631, 53] on li "Save to VTT file" at bounding box center [651, 55] width 73 height 18
click at [606, 37] on icon "Load captions from file" at bounding box center [605, 33] width 10 height 8
click at [580, 32] on icon "Video Options" at bounding box center [583, 36] width 12 height 12
click at [592, 35] on li "Select New Video File..." at bounding box center [620, 37] width 99 height 18
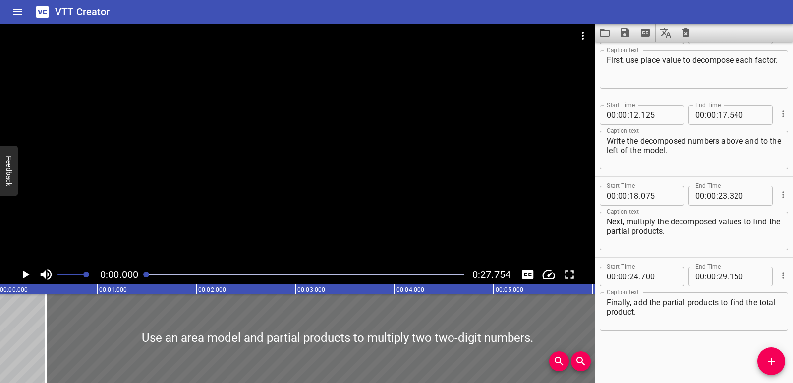
scroll to position [0, 0]
click at [607, 32] on icon "Load captions from file" at bounding box center [605, 33] width 12 height 12
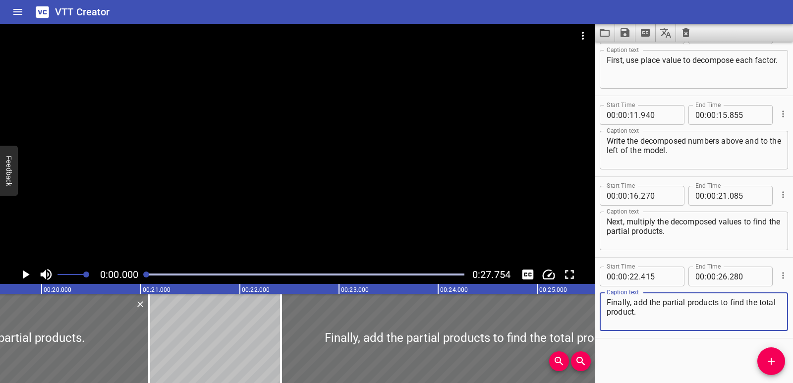
scroll to position [0, 1915]
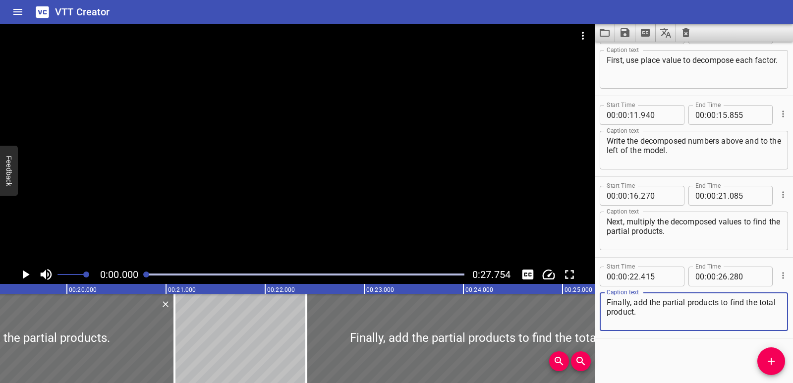
click at [25, 273] on icon "Play/Pause" at bounding box center [26, 274] width 7 height 9
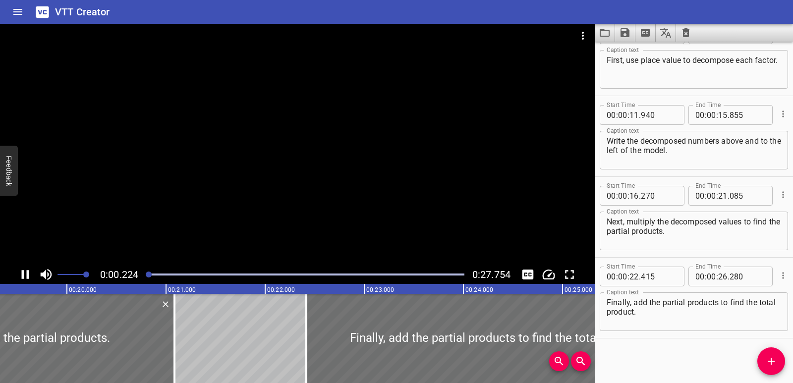
scroll to position [0, 0]
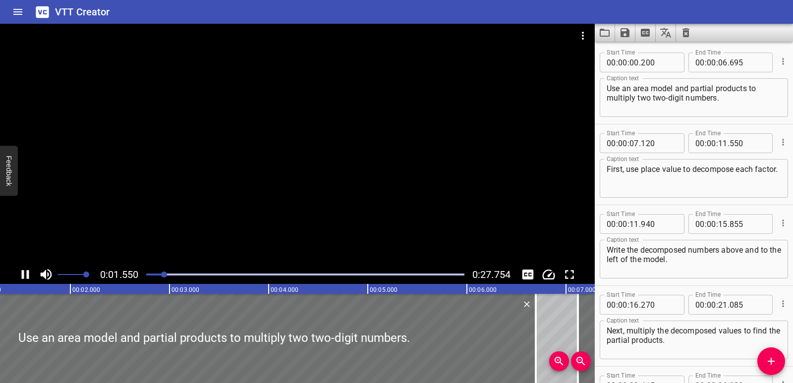
click at [344, 273] on div at bounding box center [305, 275] width 330 height 14
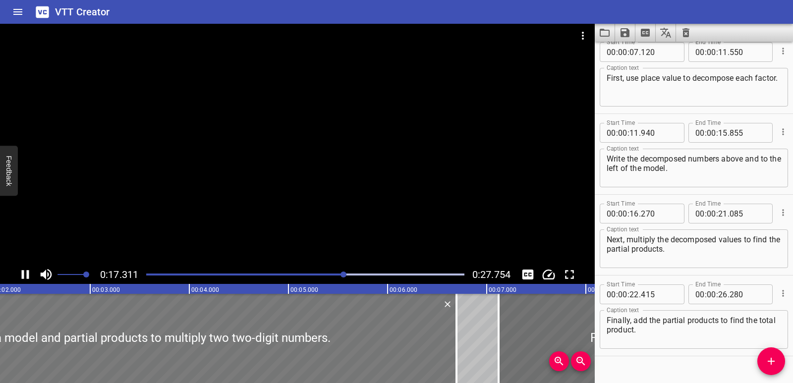
scroll to position [109, 0]
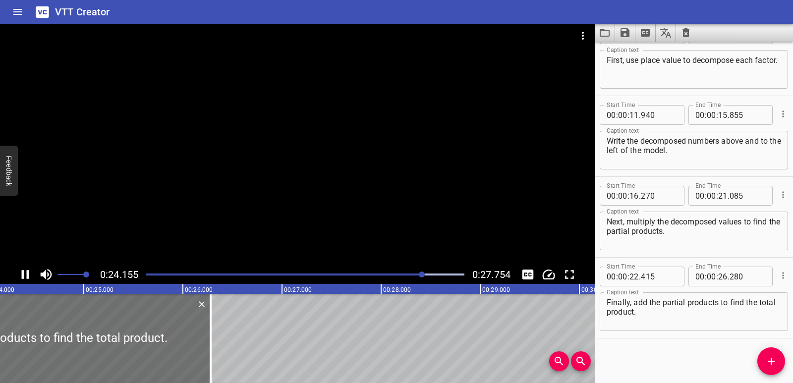
click at [23, 273] on icon "Play/Pause" at bounding box center [25, 274] width 7 height 9
